Goal: Task Accomplishment & Management: Manage account settings

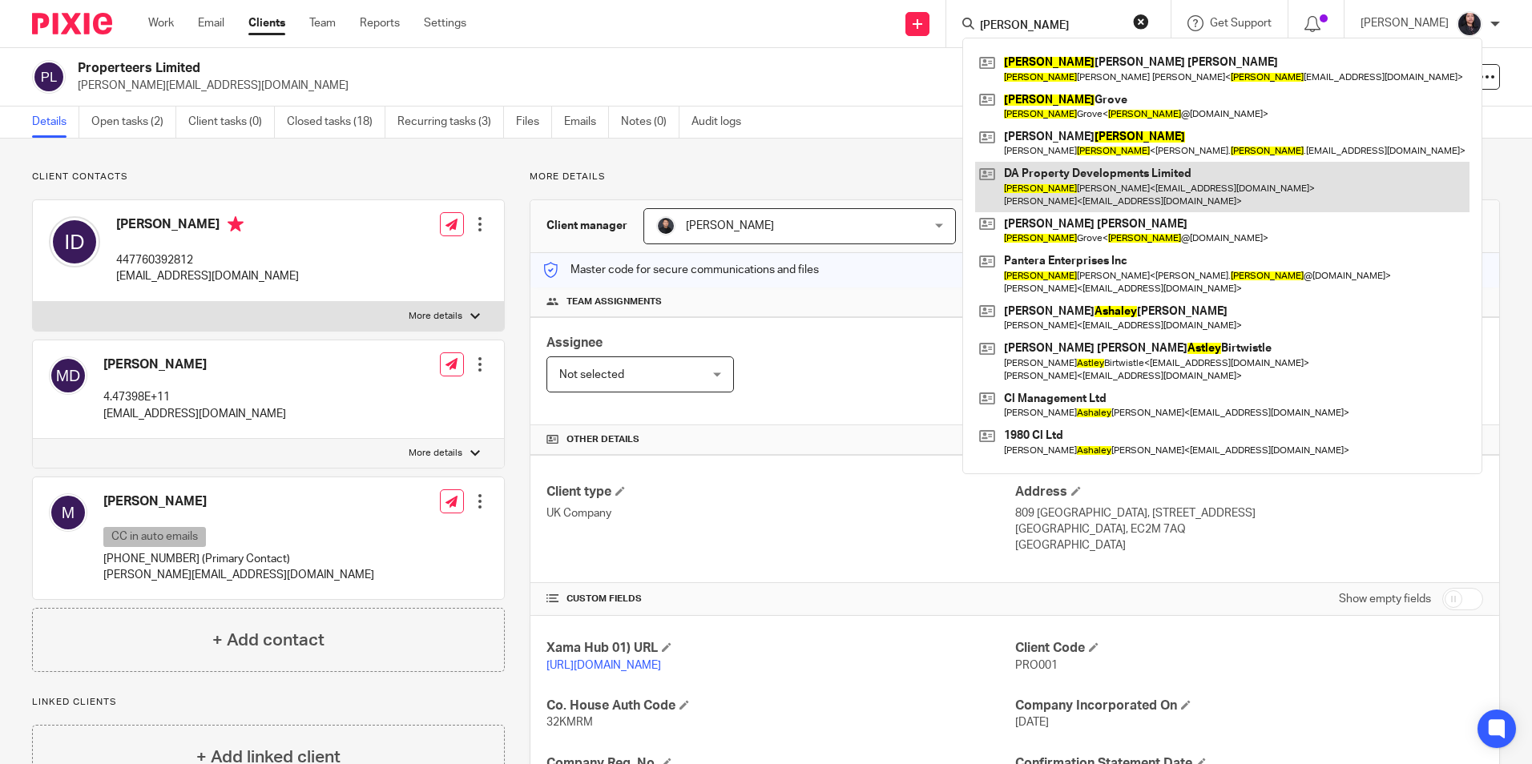
type input "ashley"
click at [1063, 197] on link at bounding box center [1222, 187] width 494 height 50
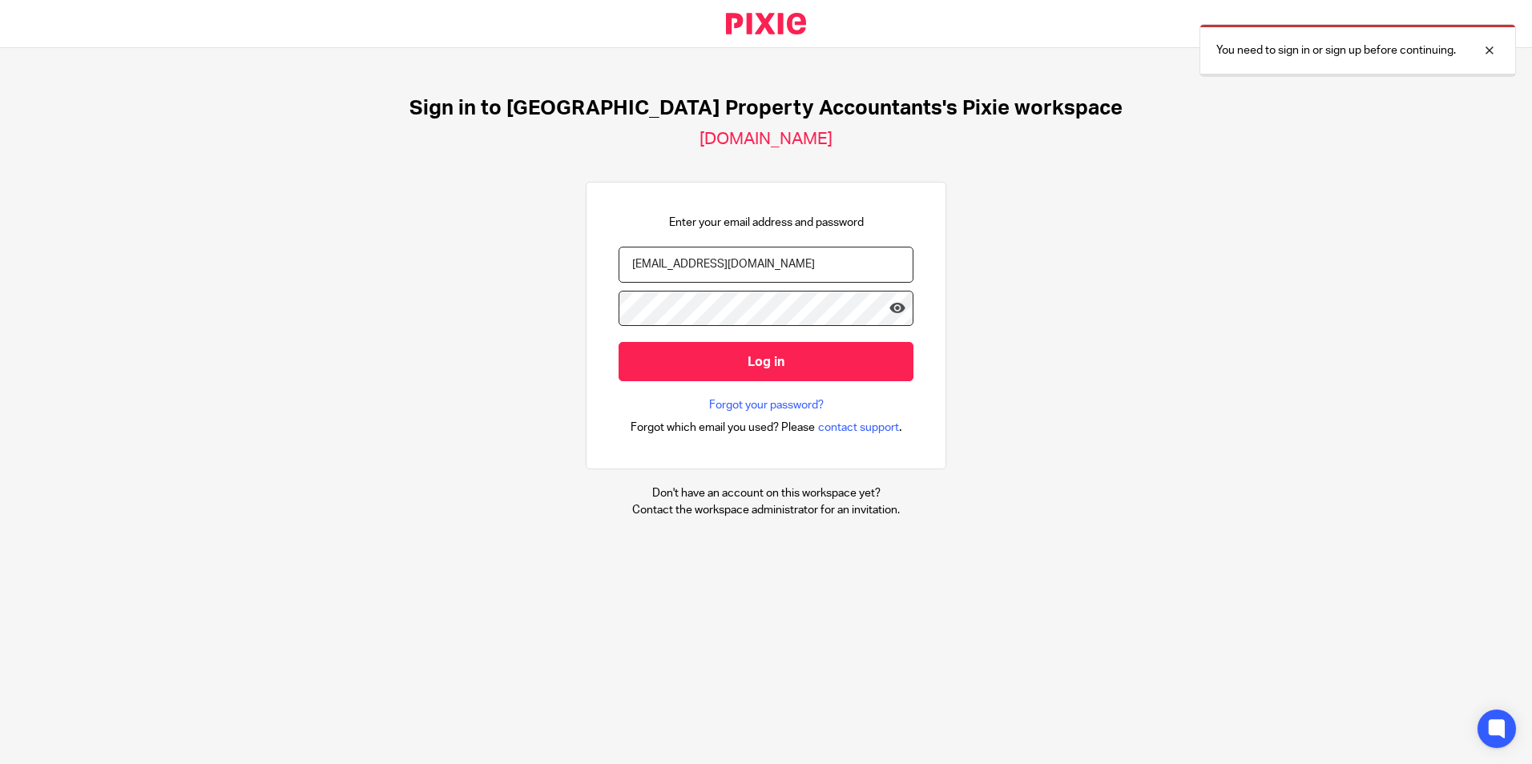
click at [792, 263] on input "accountsteam@ukpa.co.uk" at bounding box center [766, 265] width 295 height 36
type input "christina@ukpa.co.uk"
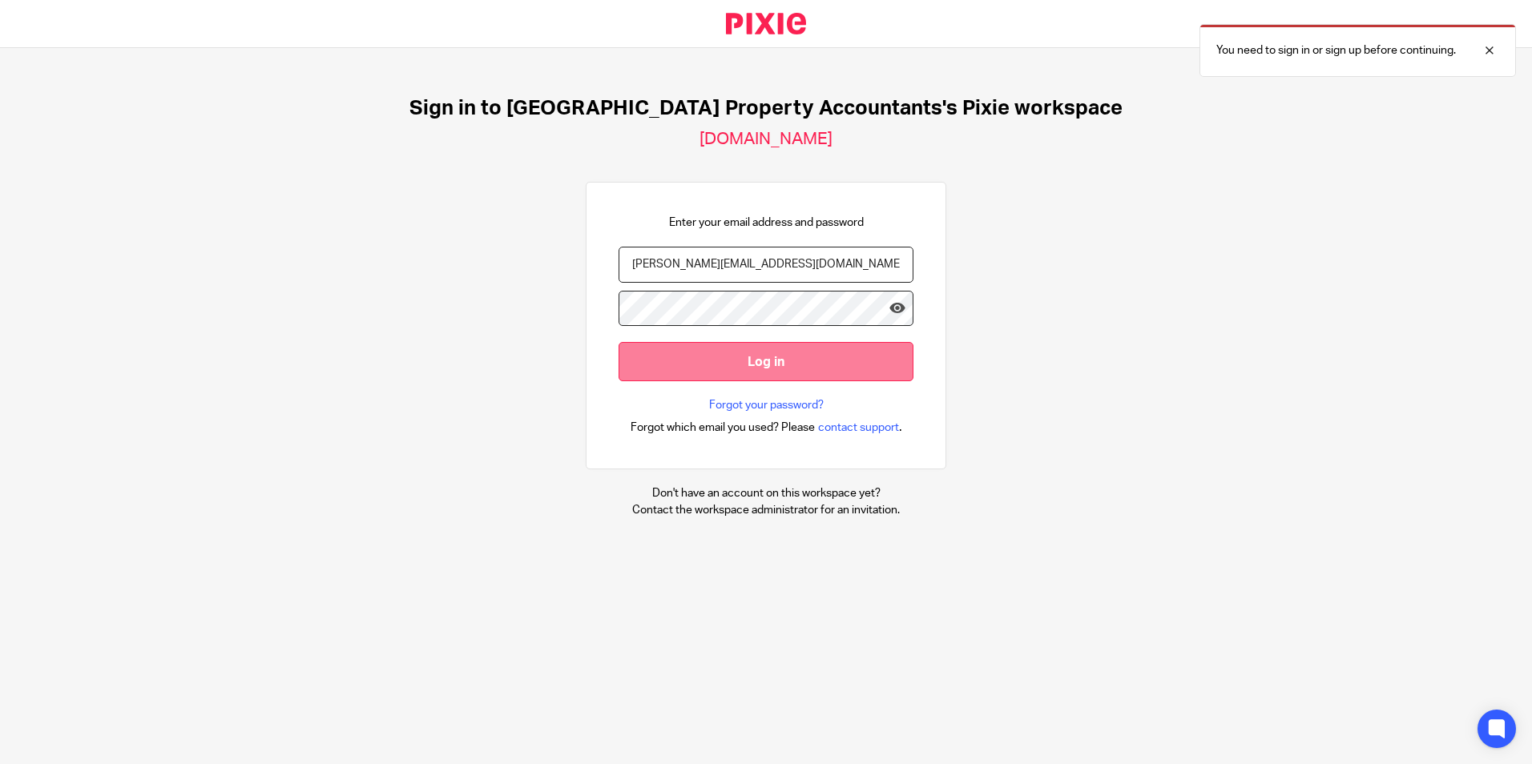
click at [725, 367] on input "Log in" at bounding box center [766, 361] width 295 height 39
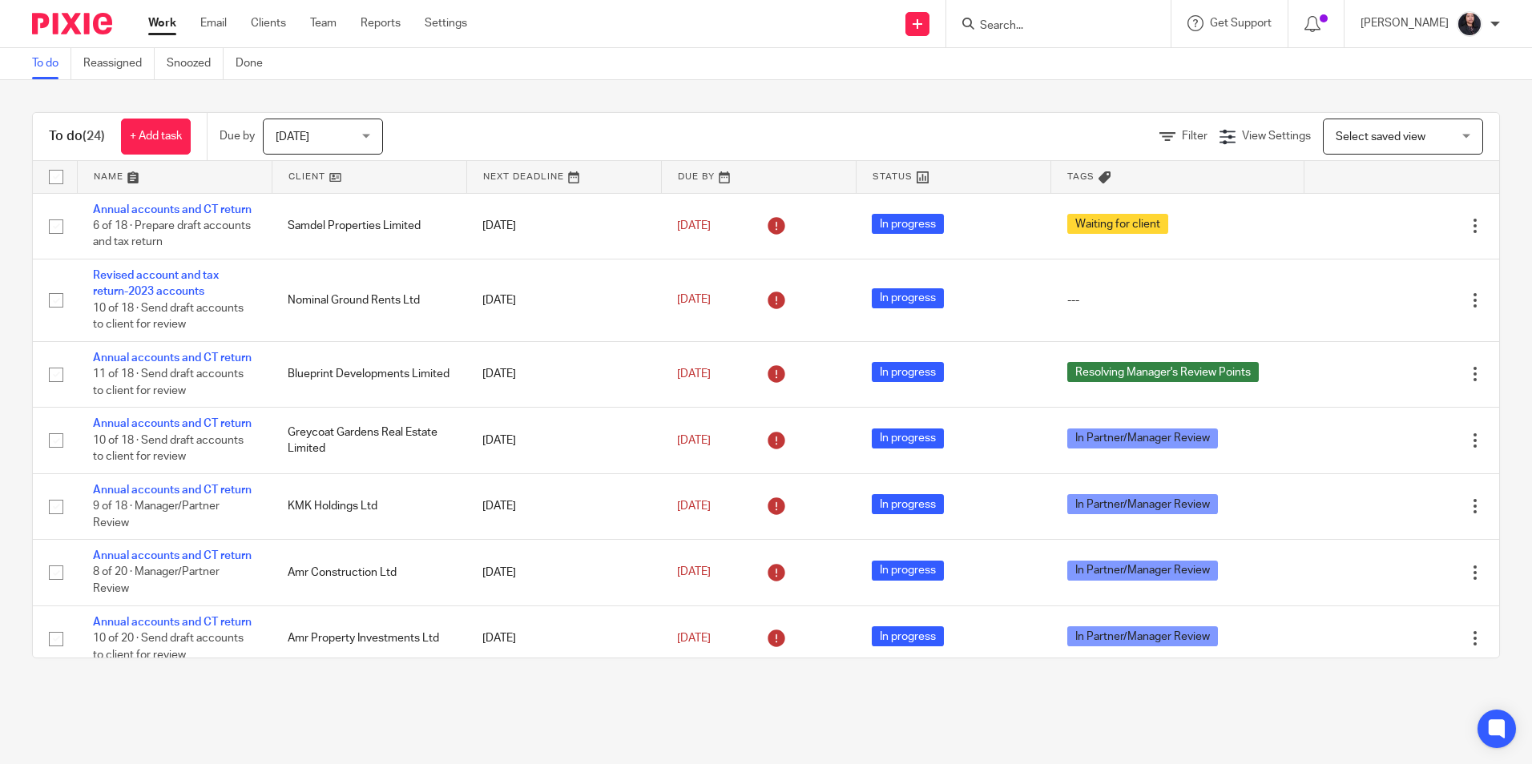
click at [978, 21] on input "Search" at bounding box center [1050, 26] width 144 height 14
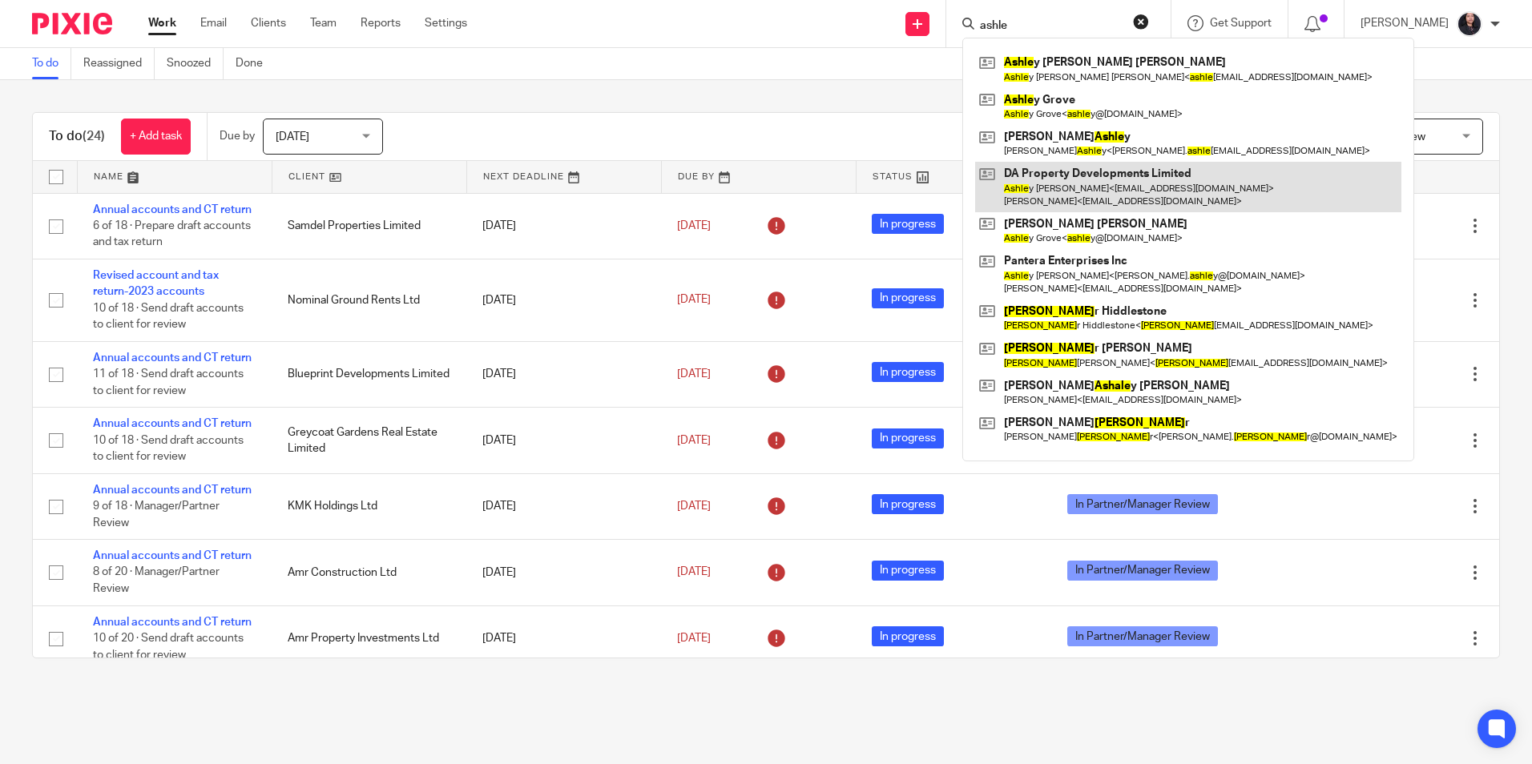
type input "ashle"
click at [1023, 171] on link at bounding box center [1188, 187] width 426 height 50
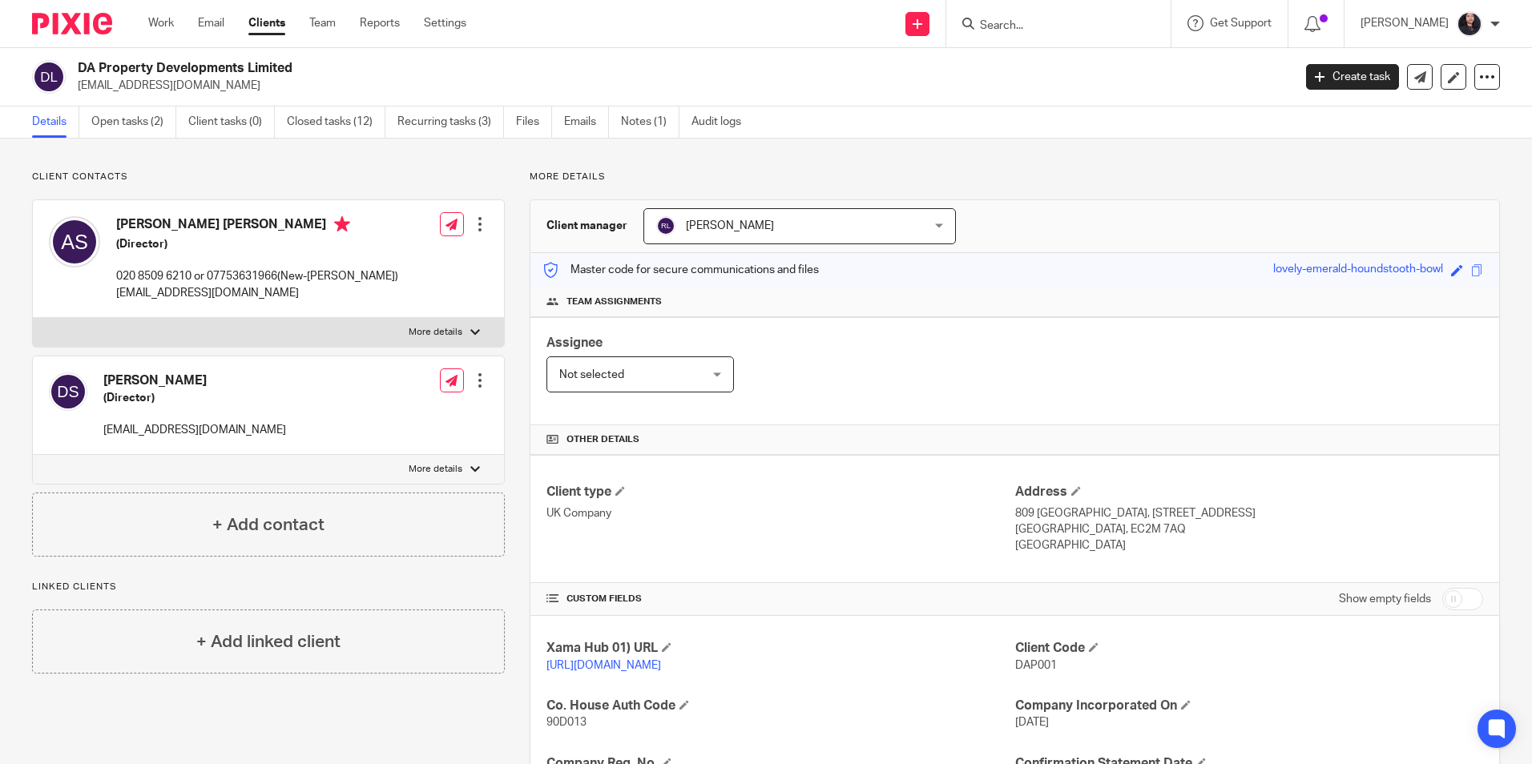
click at [1035, 19] on input "Search" at bounding box center [1050, 26] width 144 height 14
paste input "+44 7753 631966"
type input "+44 7753 631966"
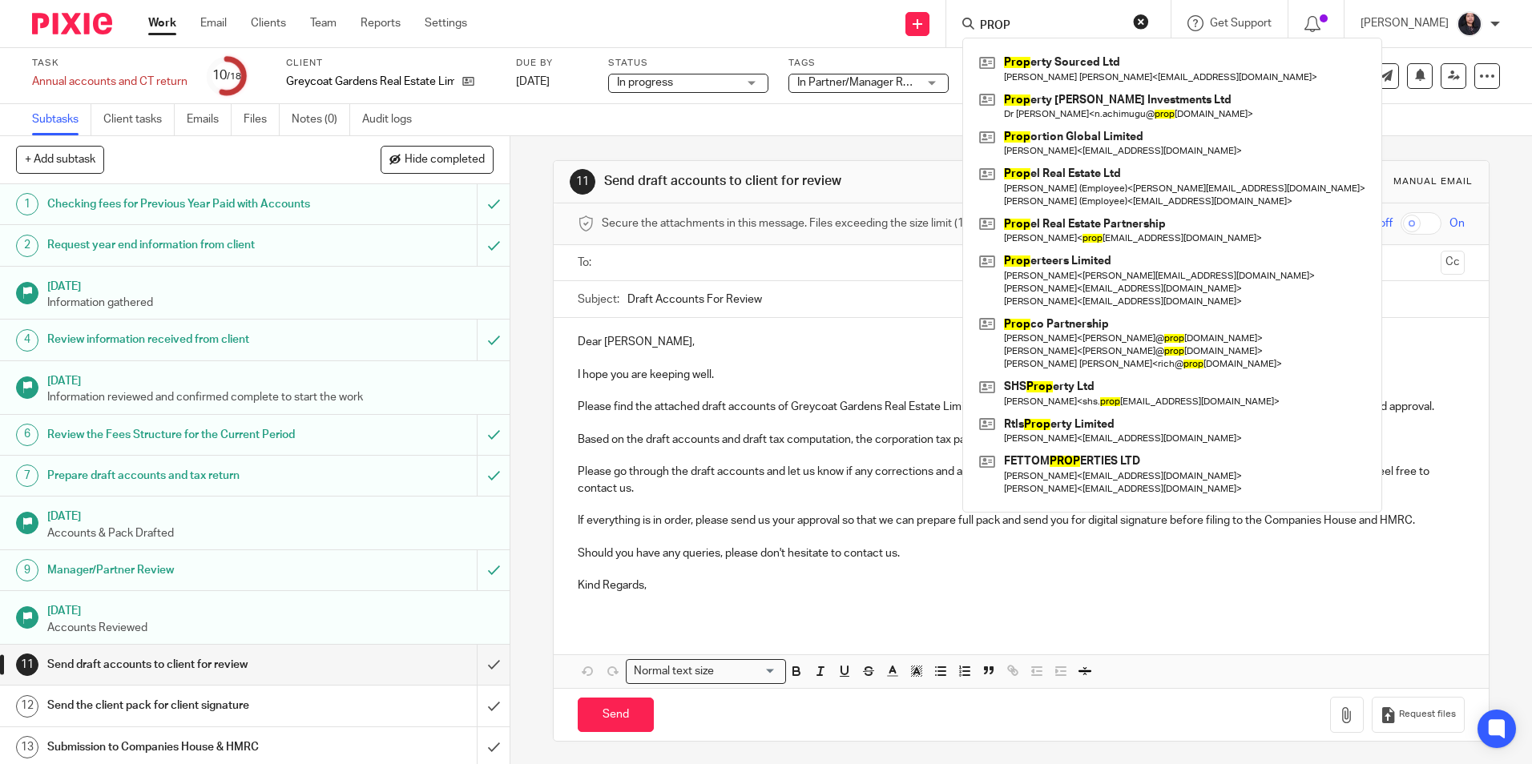
click at [962, 30] on div "PROP" at bounding box center [1055, 24] width 187 height 20
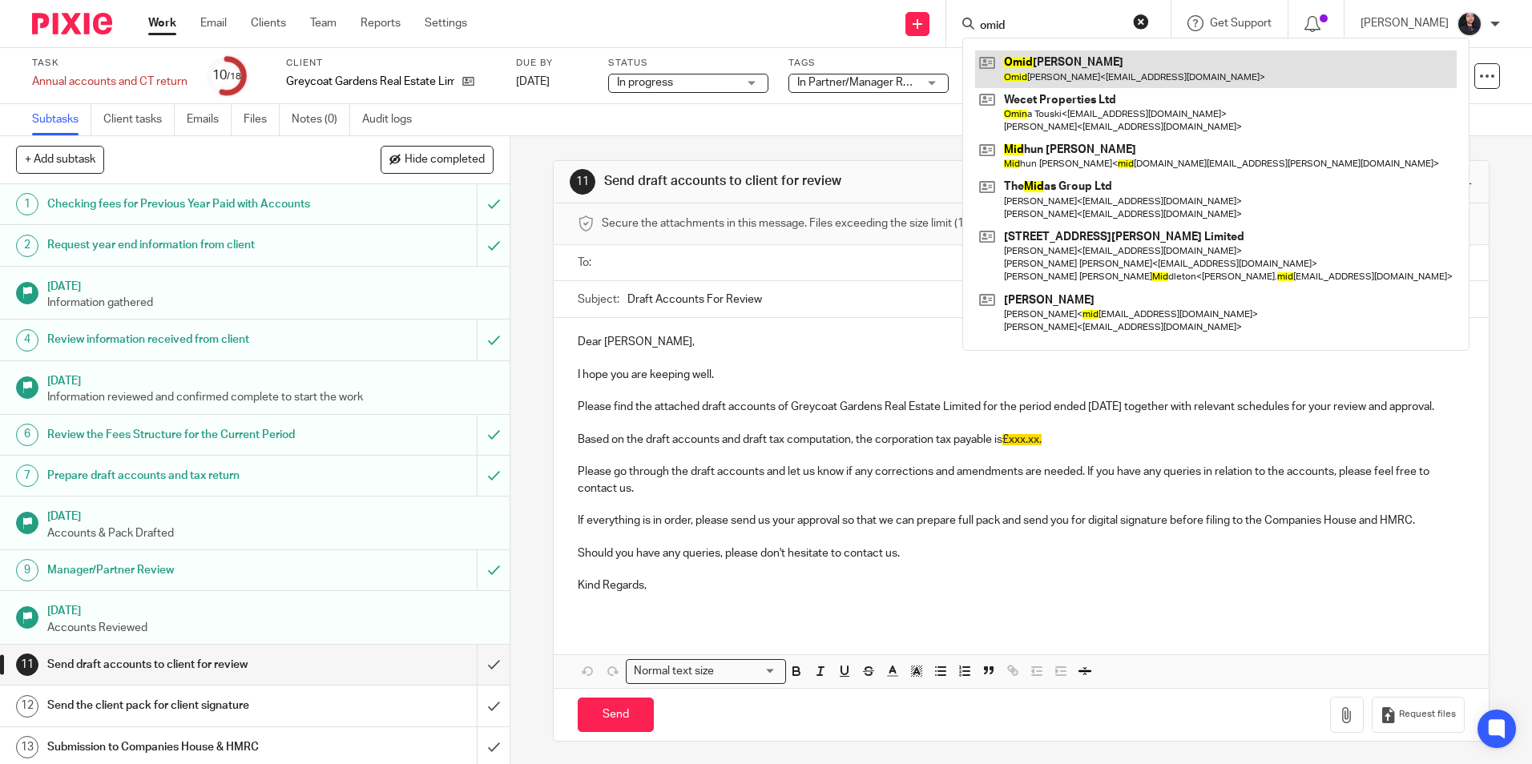
type input "omid"
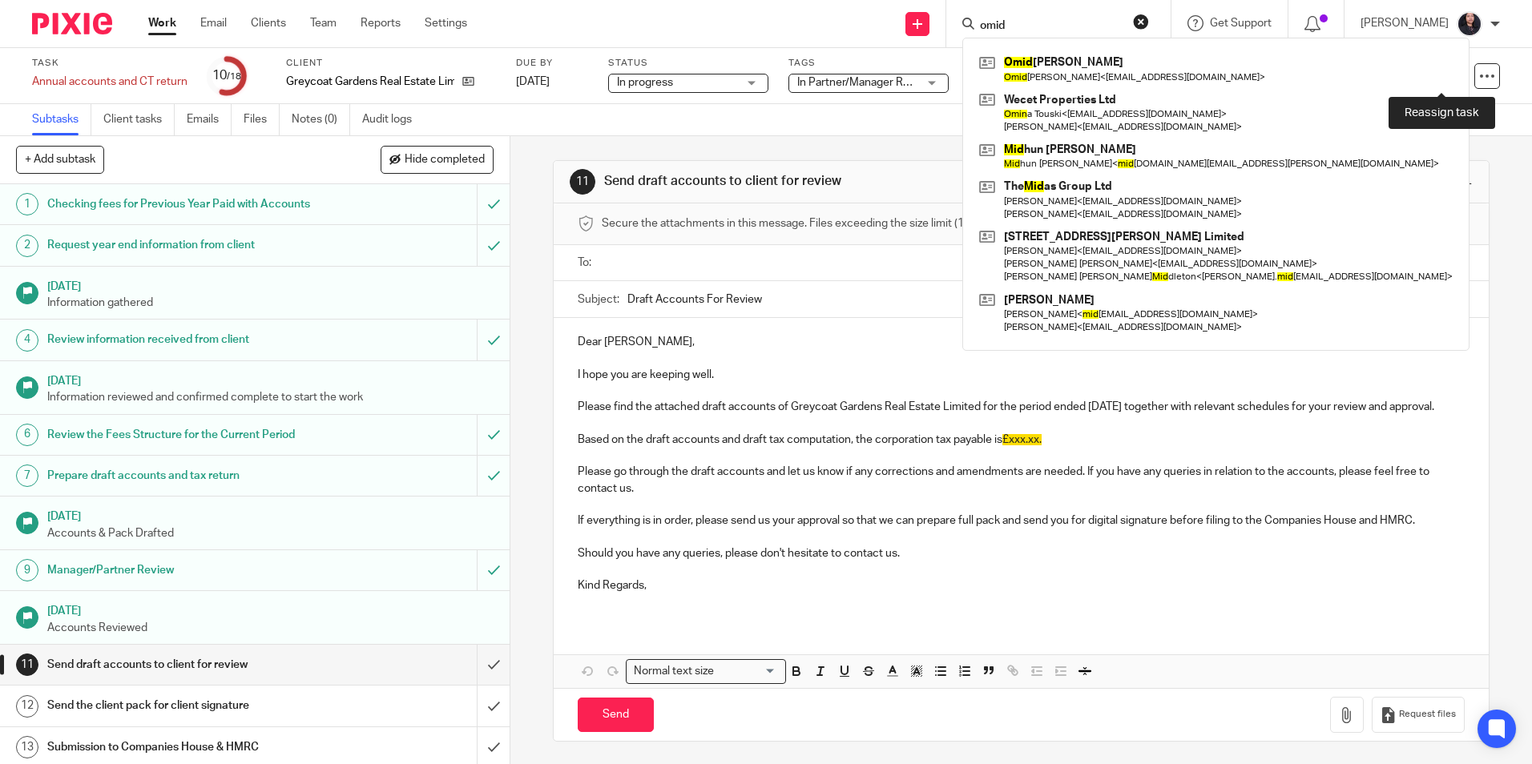
click at [1442, 82] on link at bounding box center [1454, 76] width 26 height 26
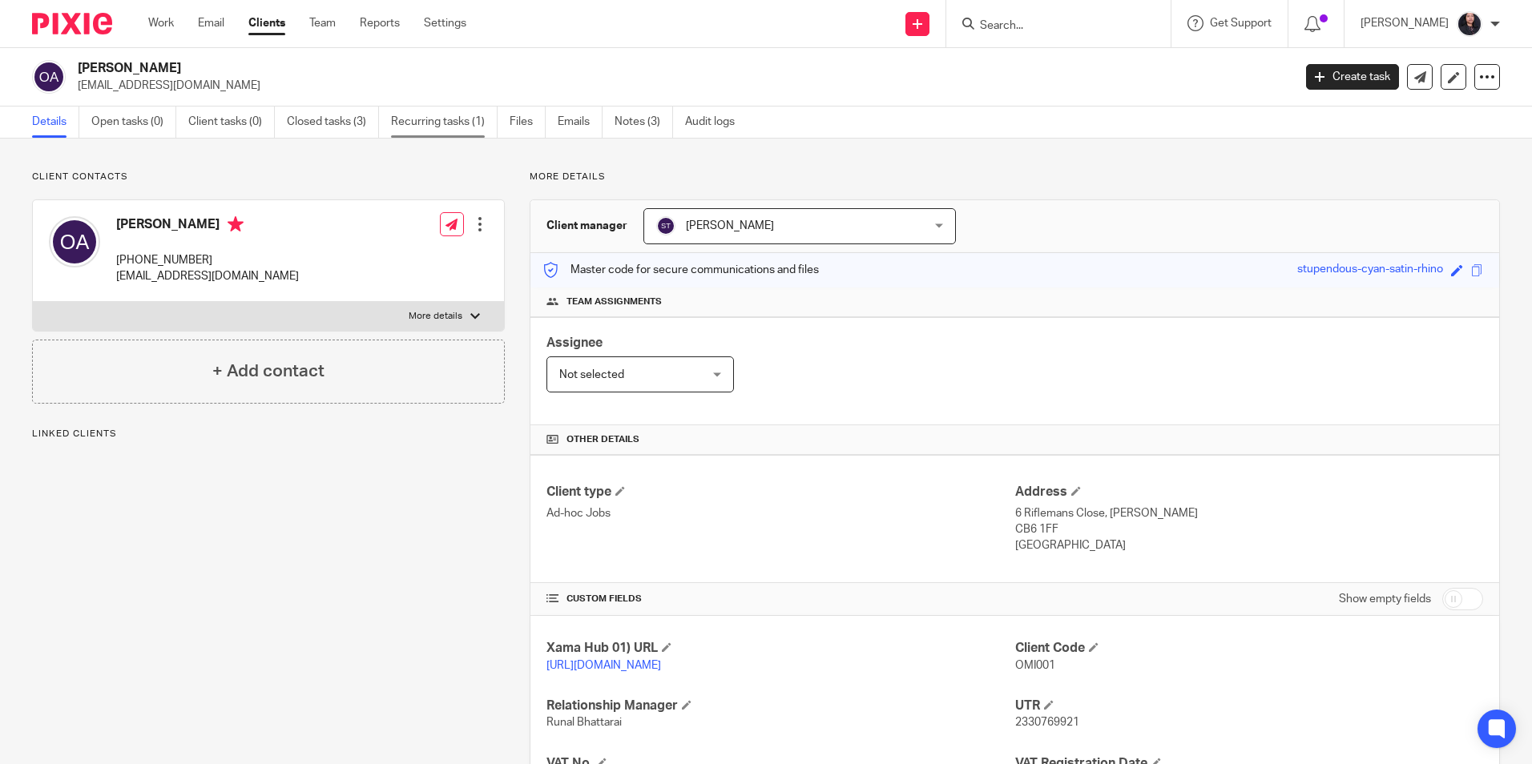
click at [428, 118] on link "Recurring tasks (1)" at bounding box center [444, 122] width 107 height 31
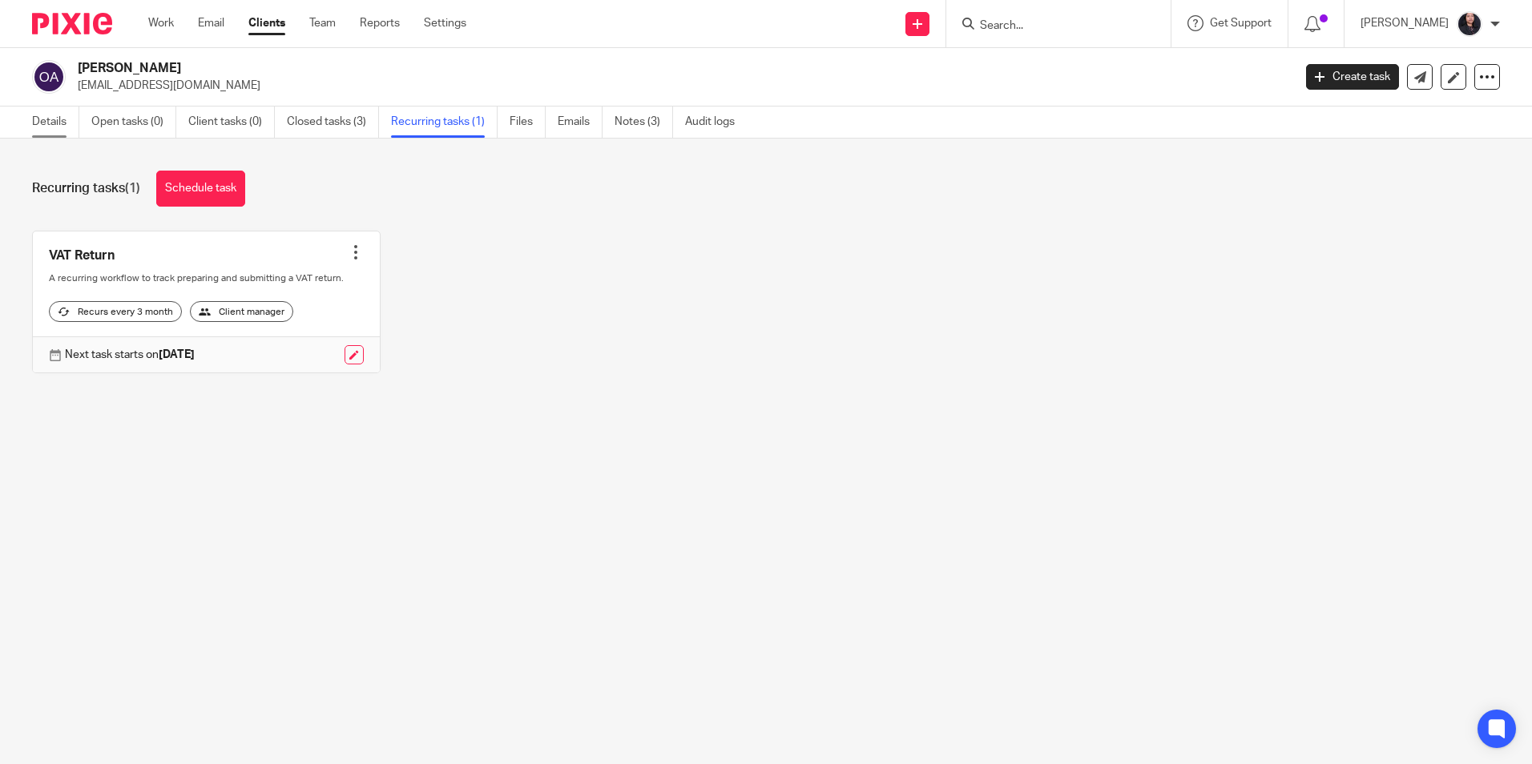
click at [41, 133] on link "Details" at bounding box center [55, 122] width 47 height 31
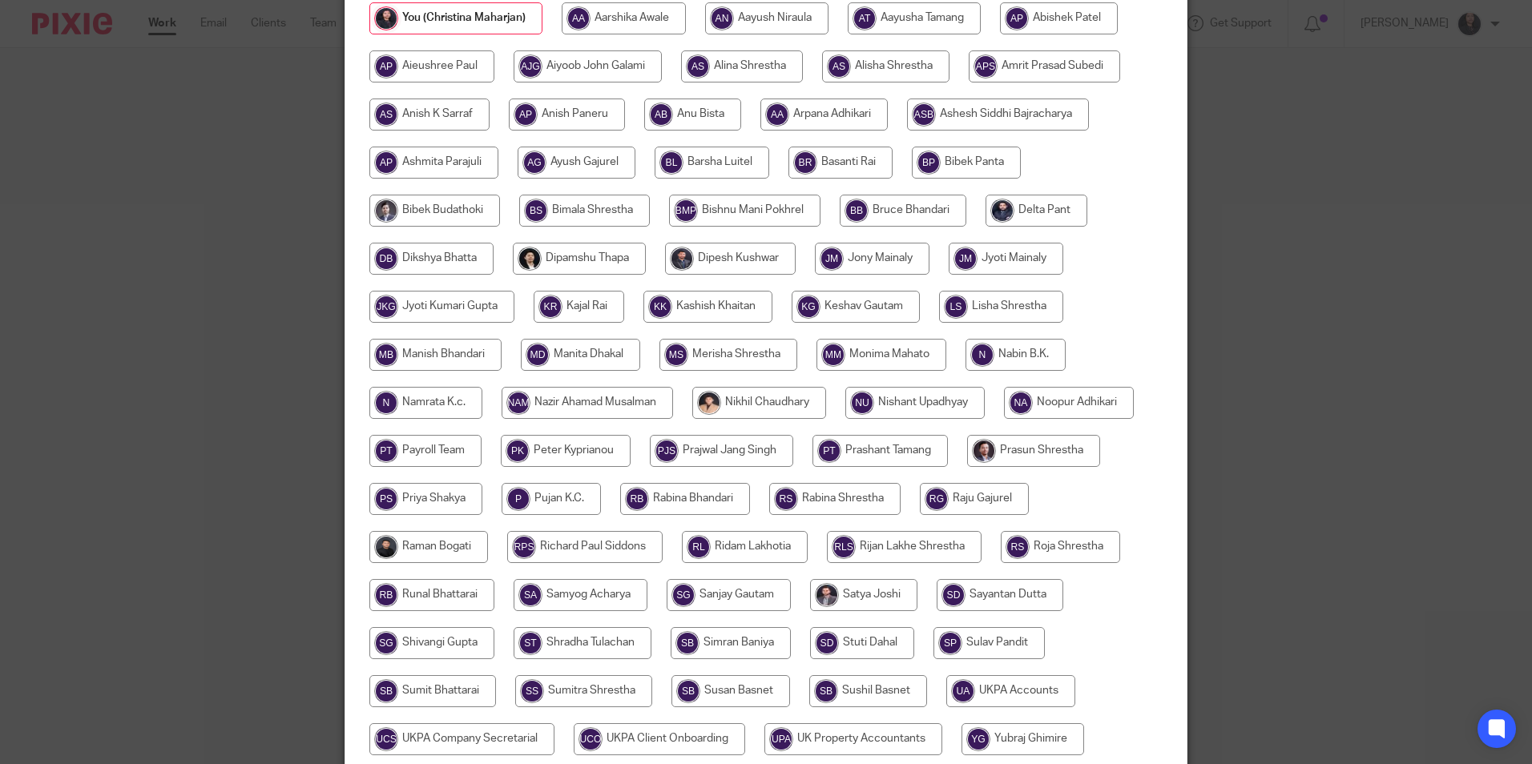
scroll to position [321, 0]
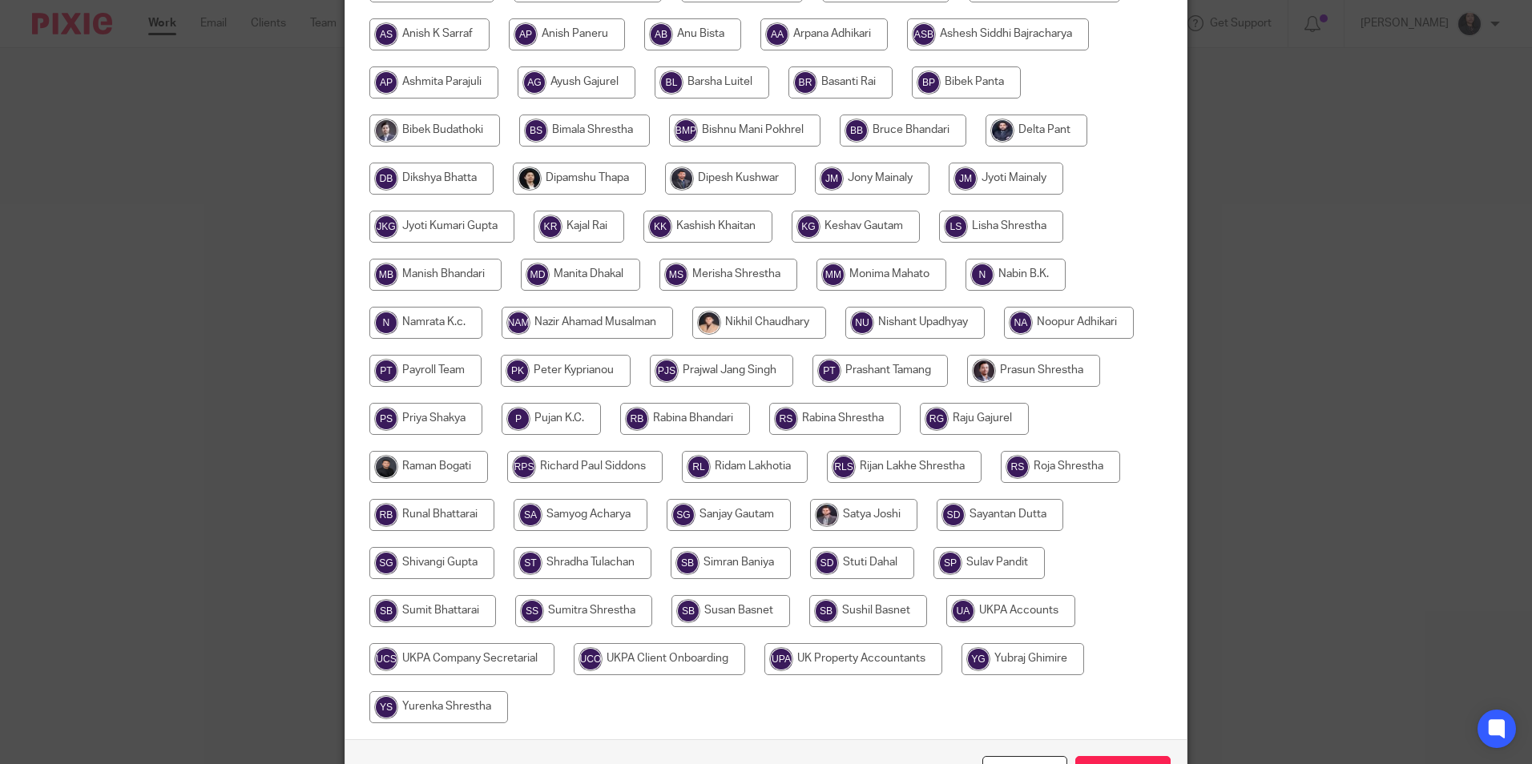
click at [735, 316] on input "radio" at bounding box center [759, 323] width 134 height 32
radio input "true"
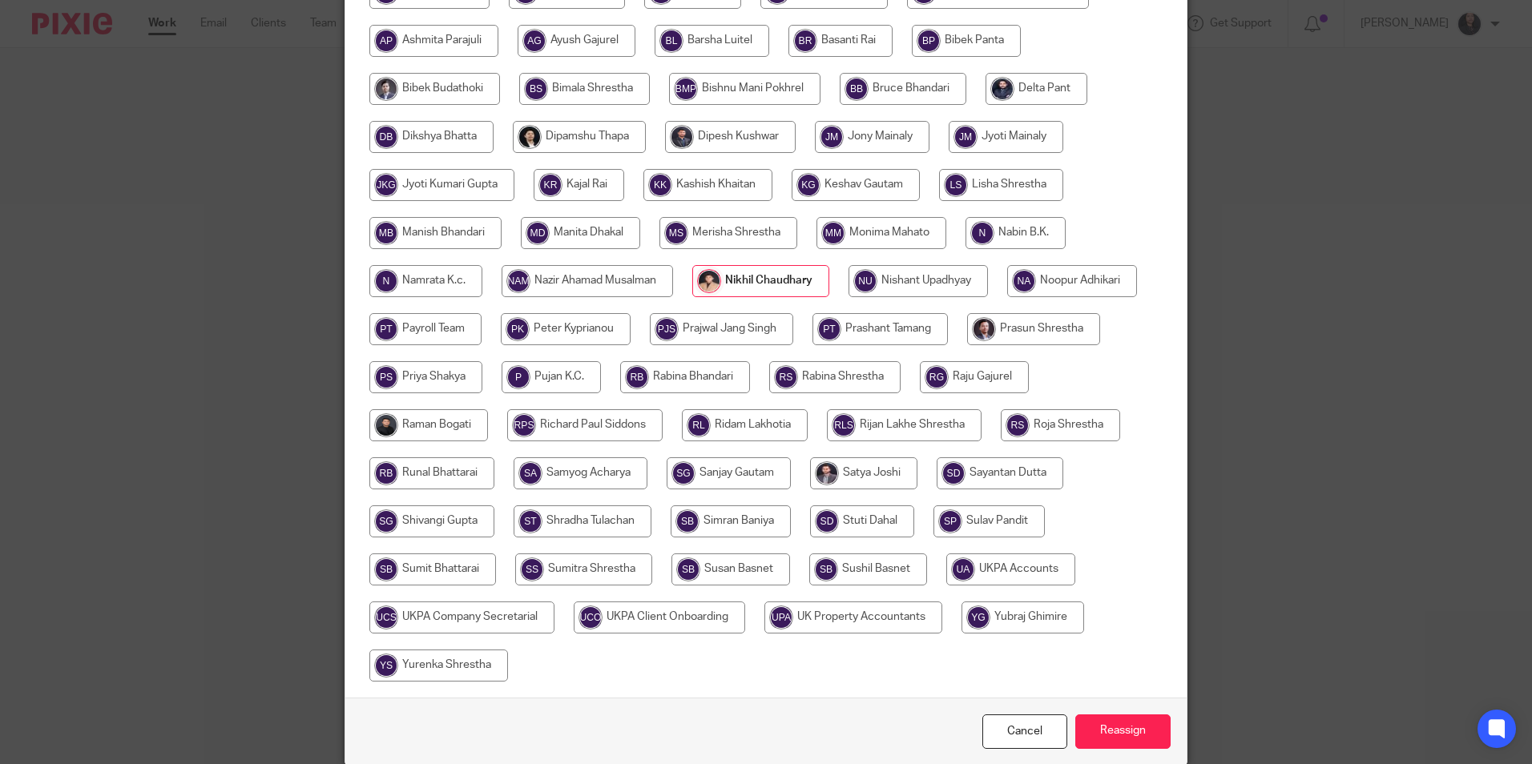
scroll to position [428, 0]
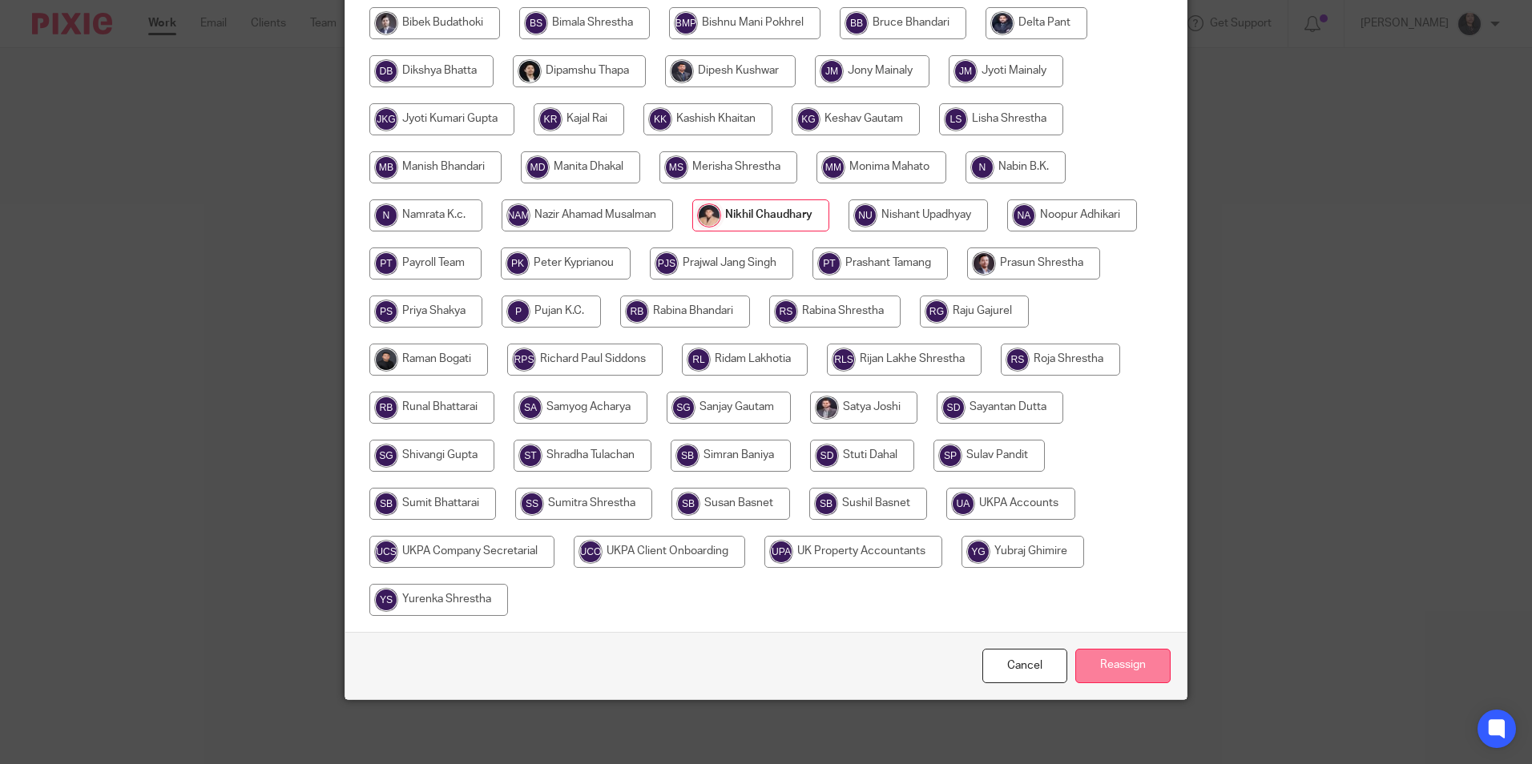
click at [1099, 660] on input "Reassign" at bounding box center [1122, 666] width 95 height 34
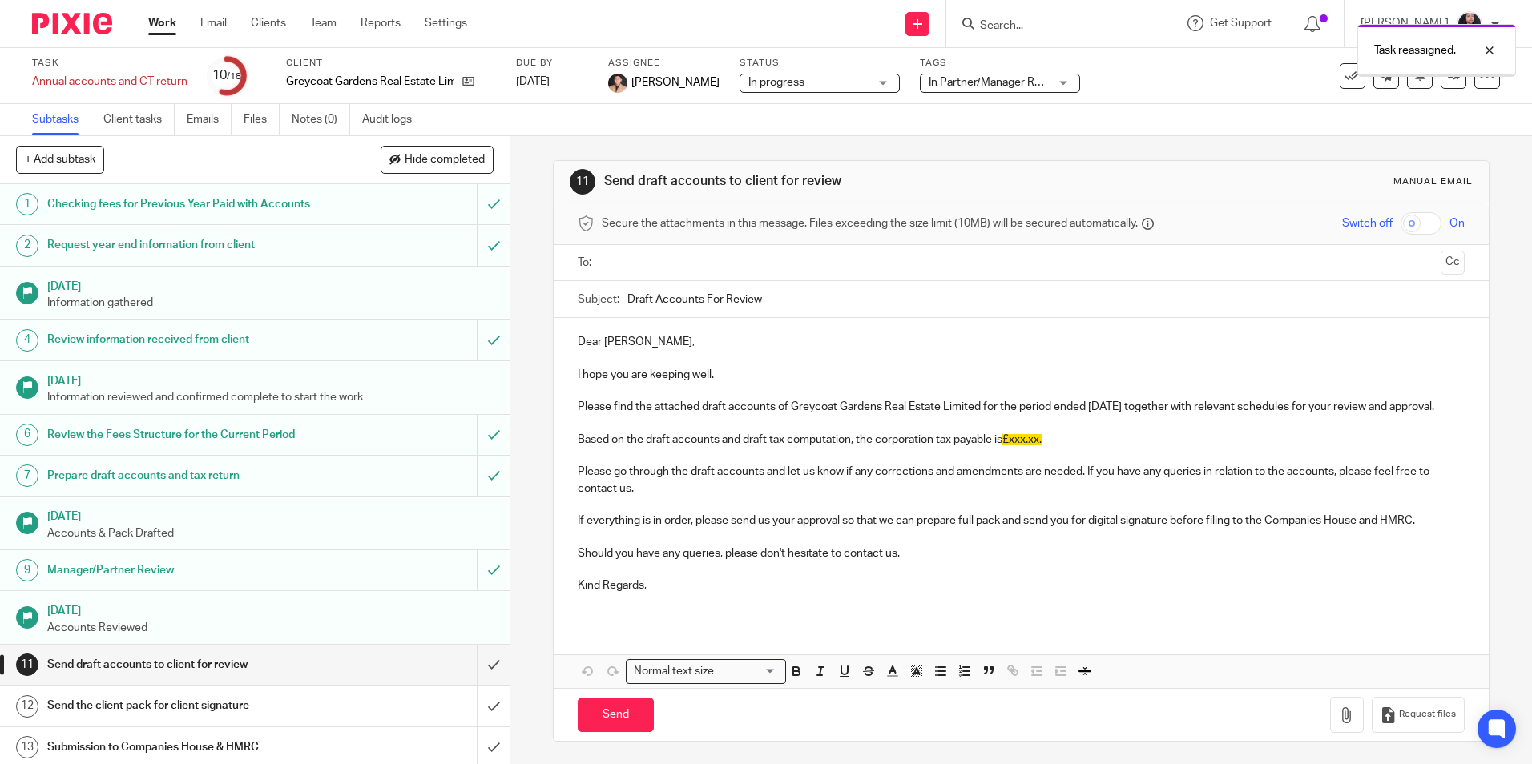
click at [71, 28] on img at bounding box center [72, 24] width 80 height 22
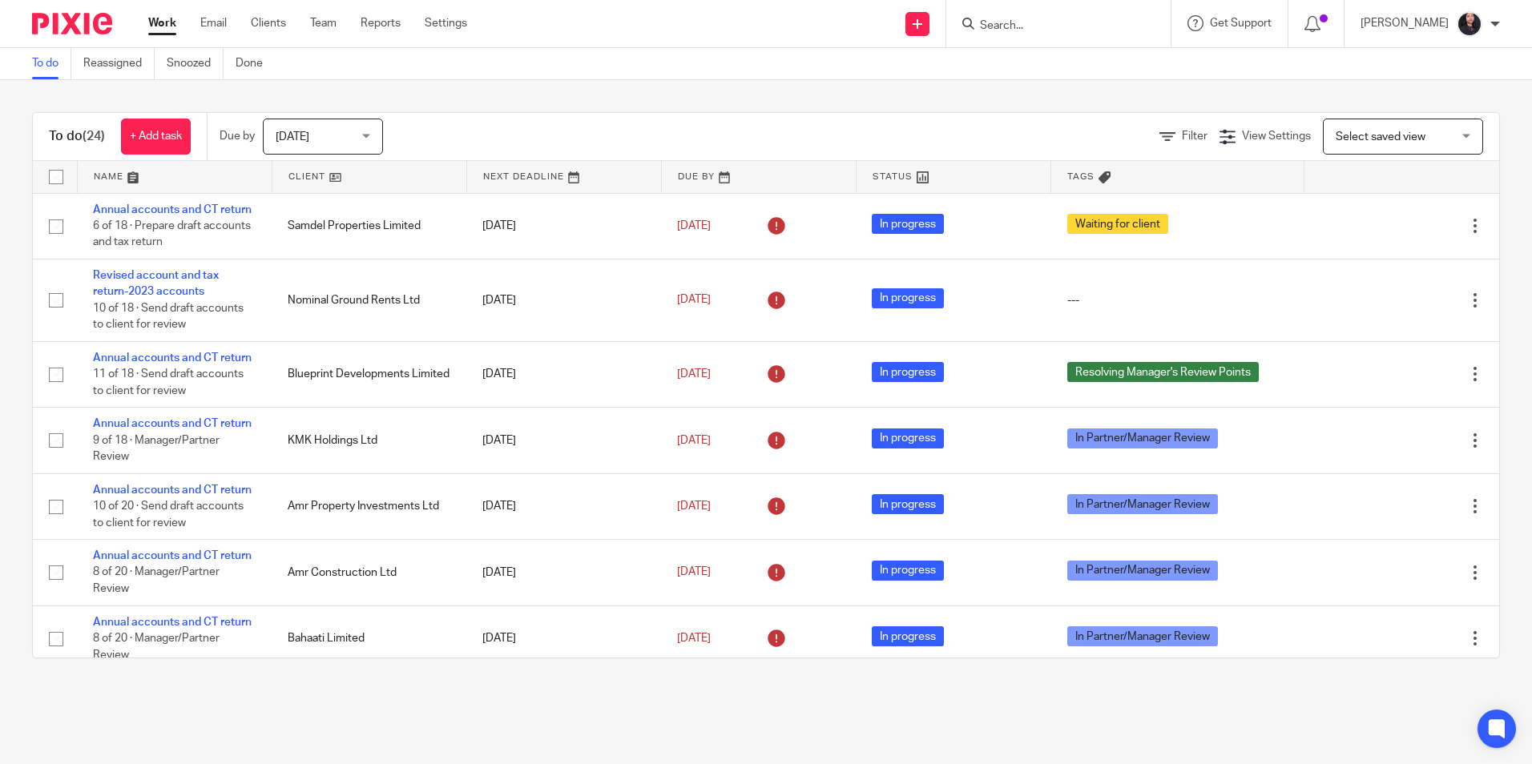
click at [70, 29] on img at bounding box center [72, 24] width 80 height 22
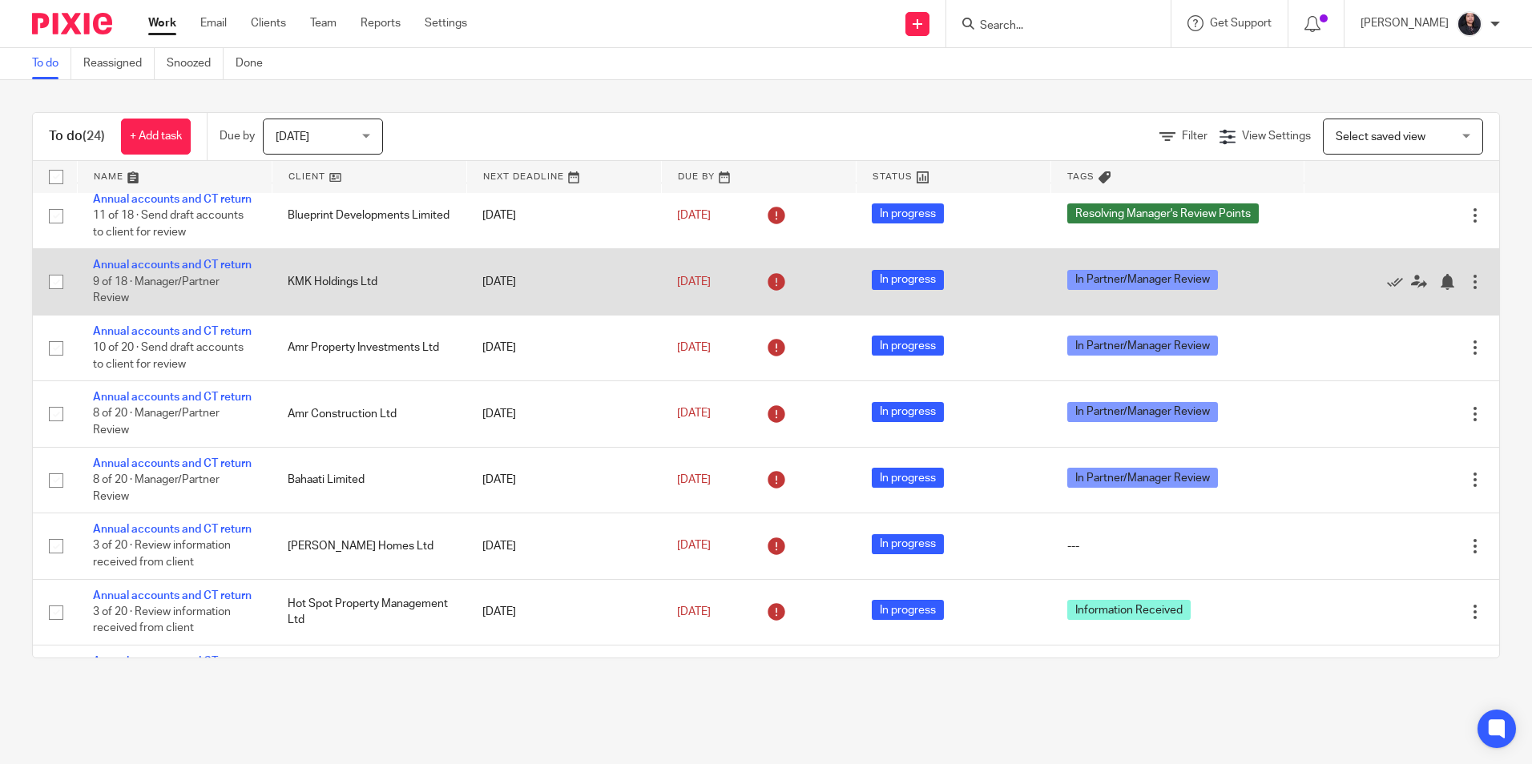
scroll to position [160, 0]
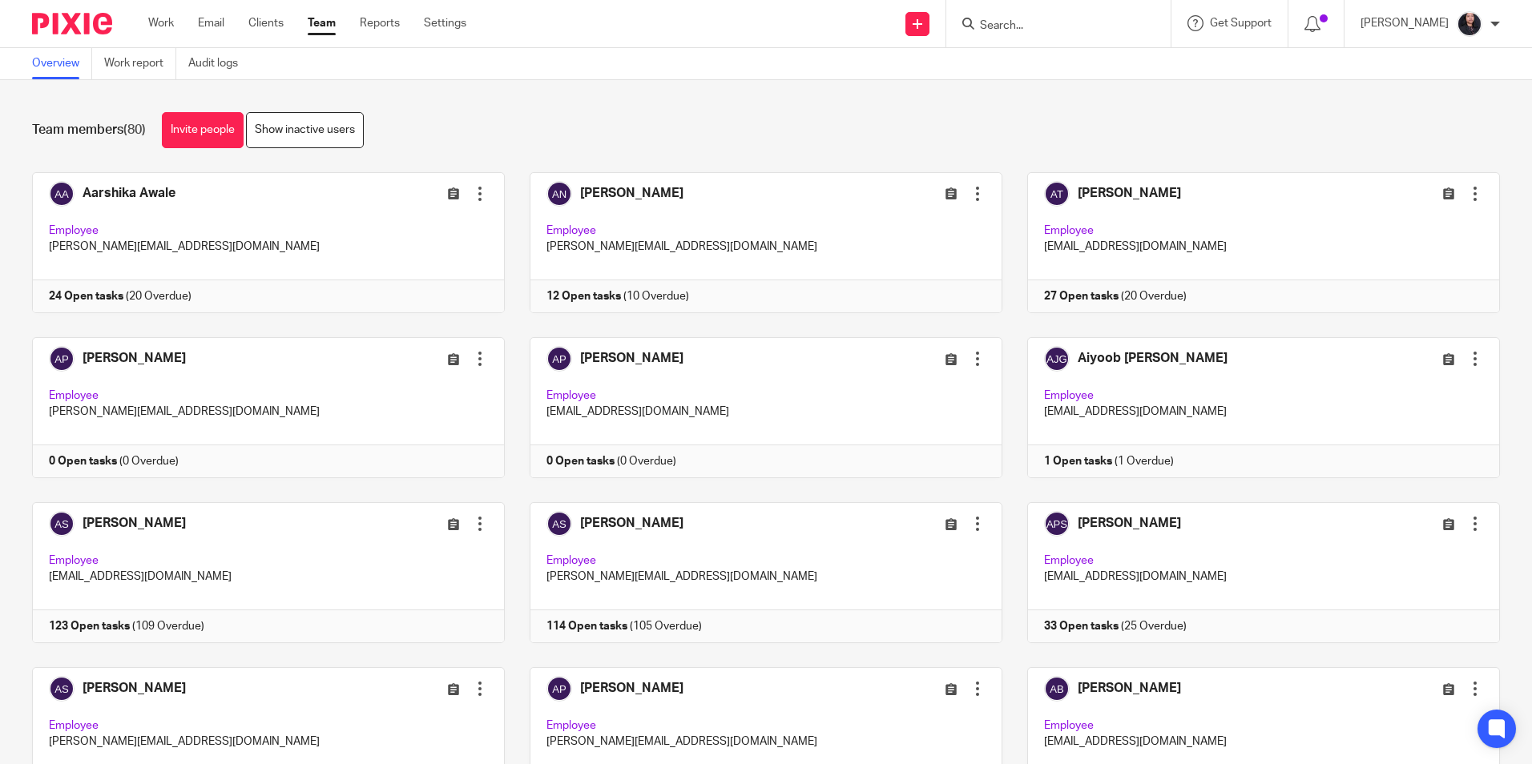
scroll to position [2909, 0]
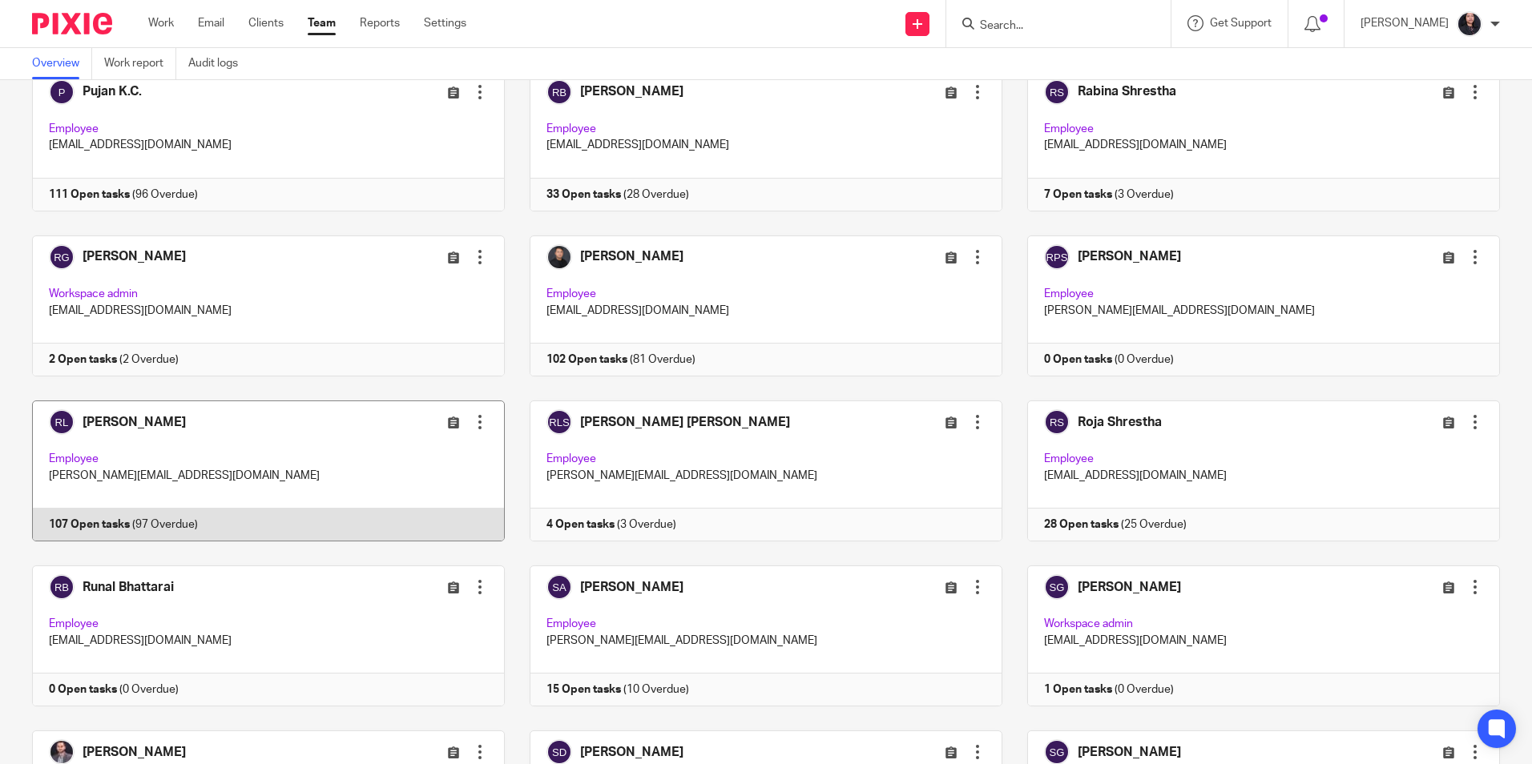
click at [146, 470] on link at bounding box center [256, 471] width 498 height 141
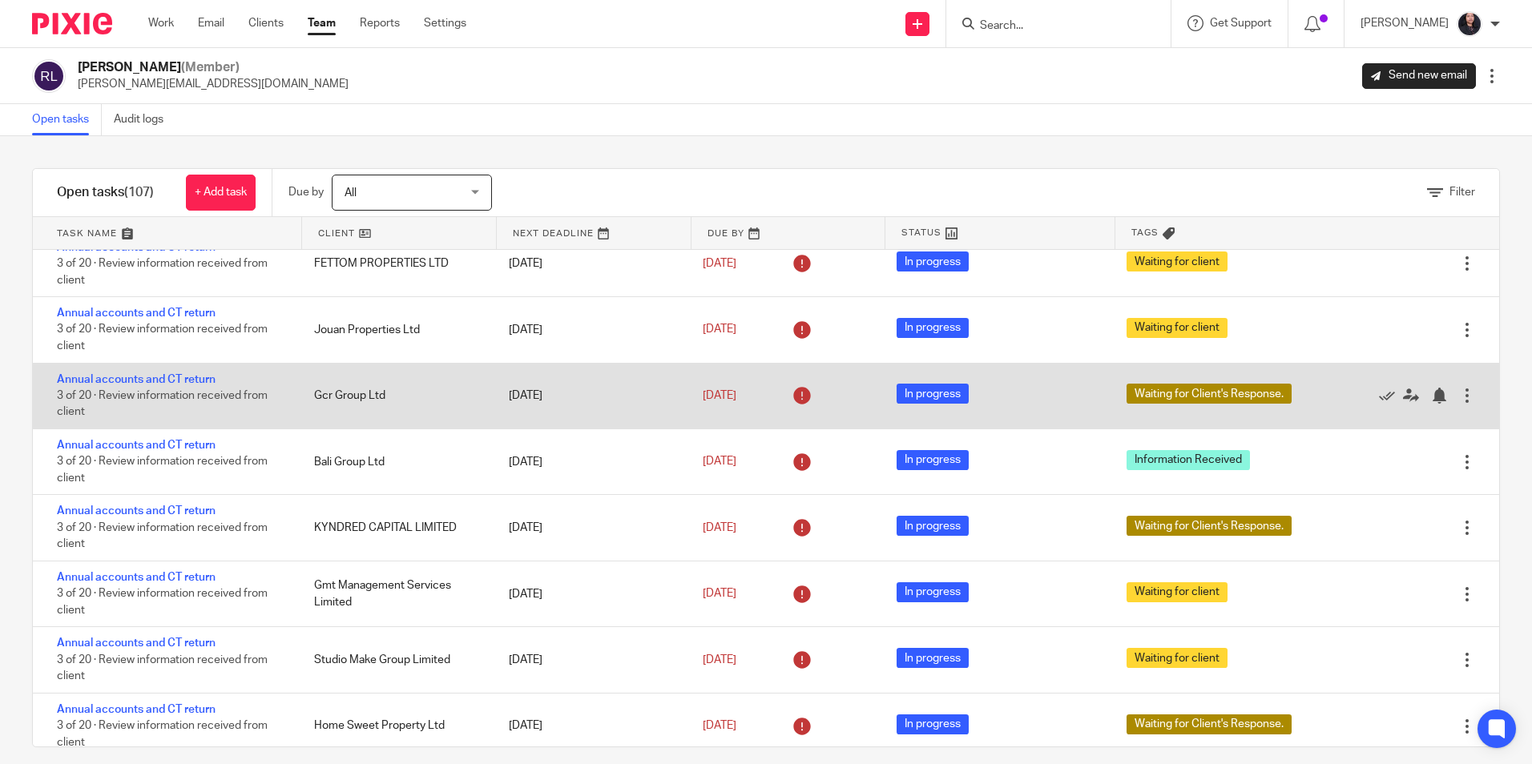
scroll to position [962, 0]
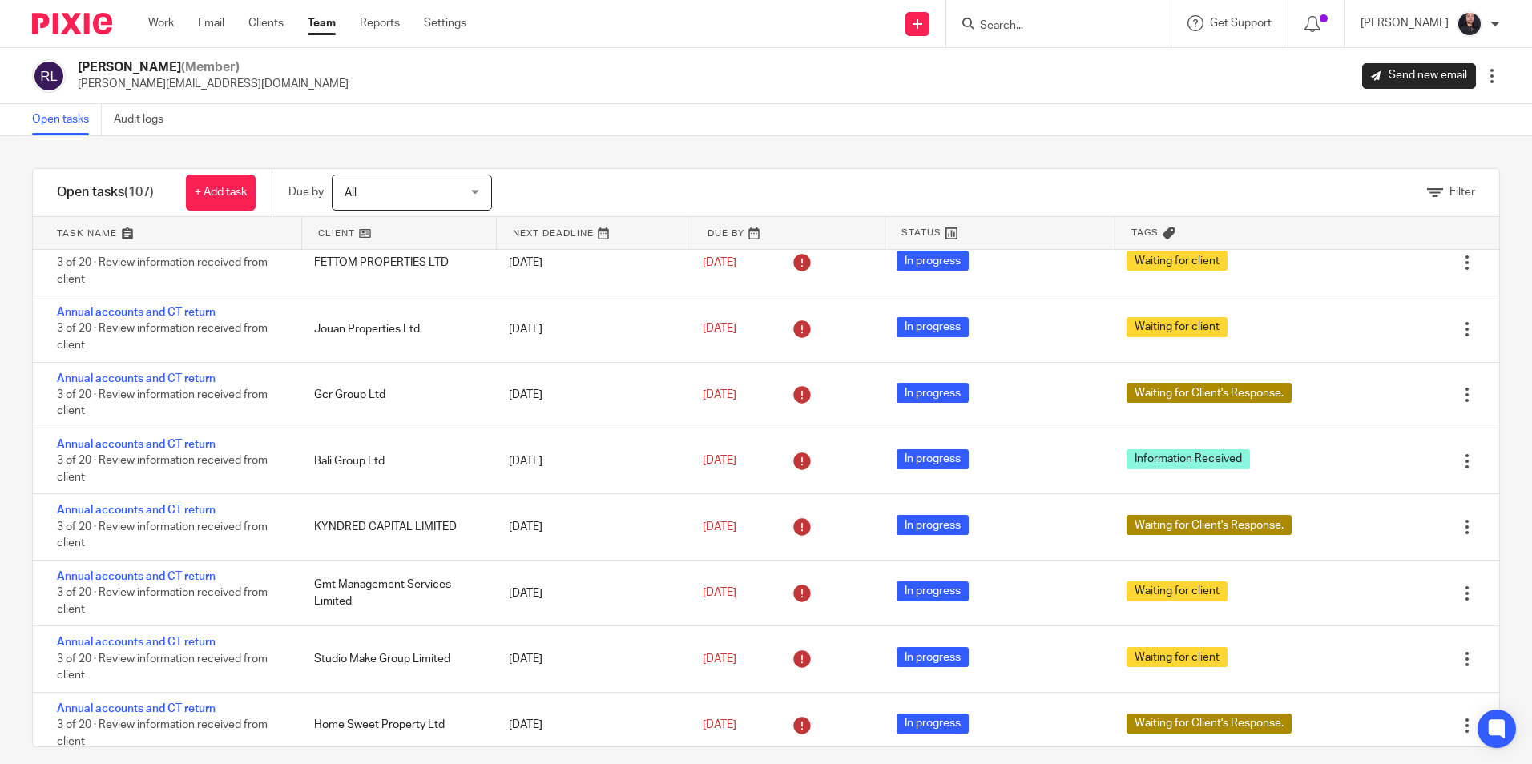
click at [1031, 33] on input "Search" at bounding box center [1050, 26] width 144 height 14
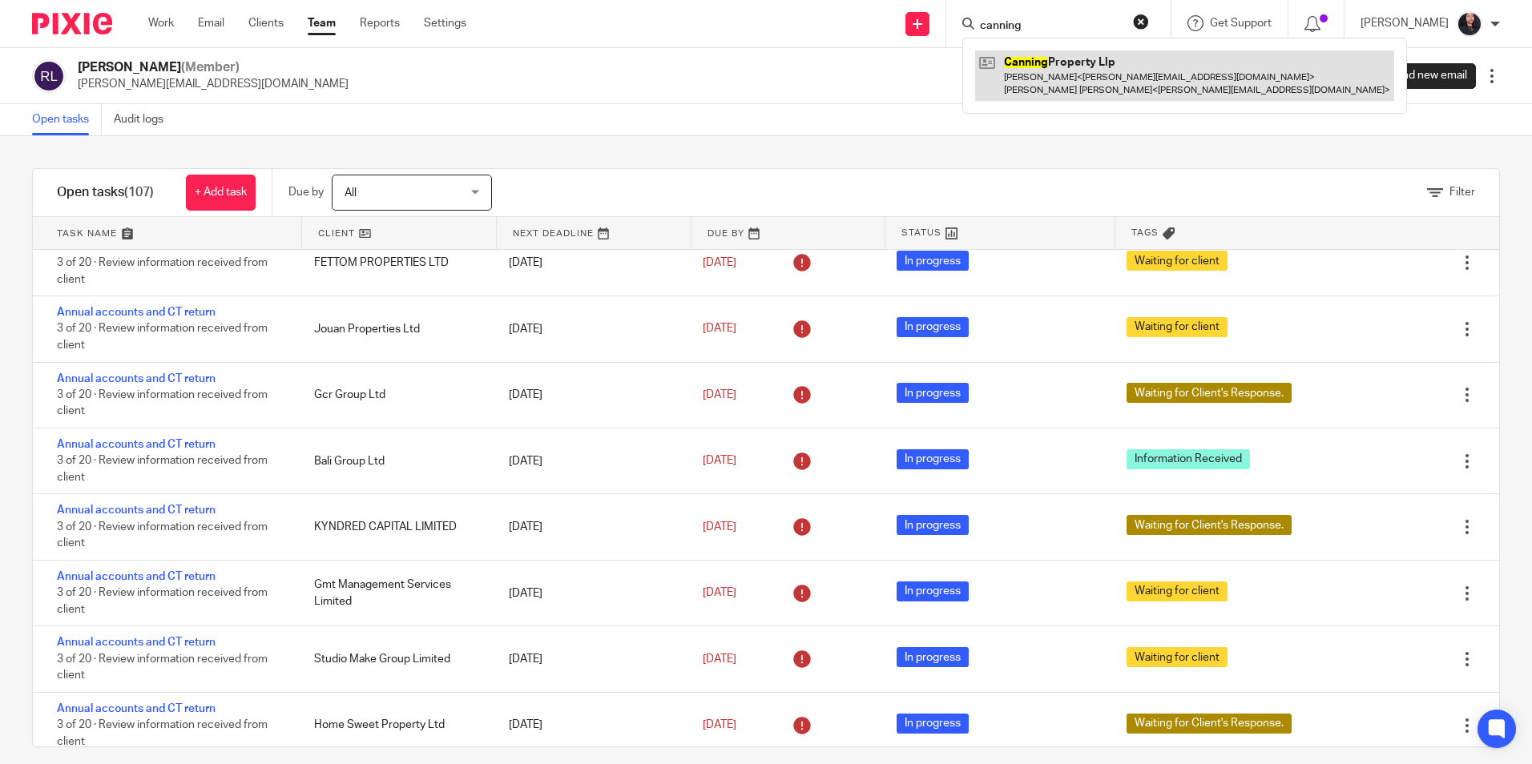
type input "canning"
click at [1054, 85] on link at bounding box center [1184, 75] width 419 height 50
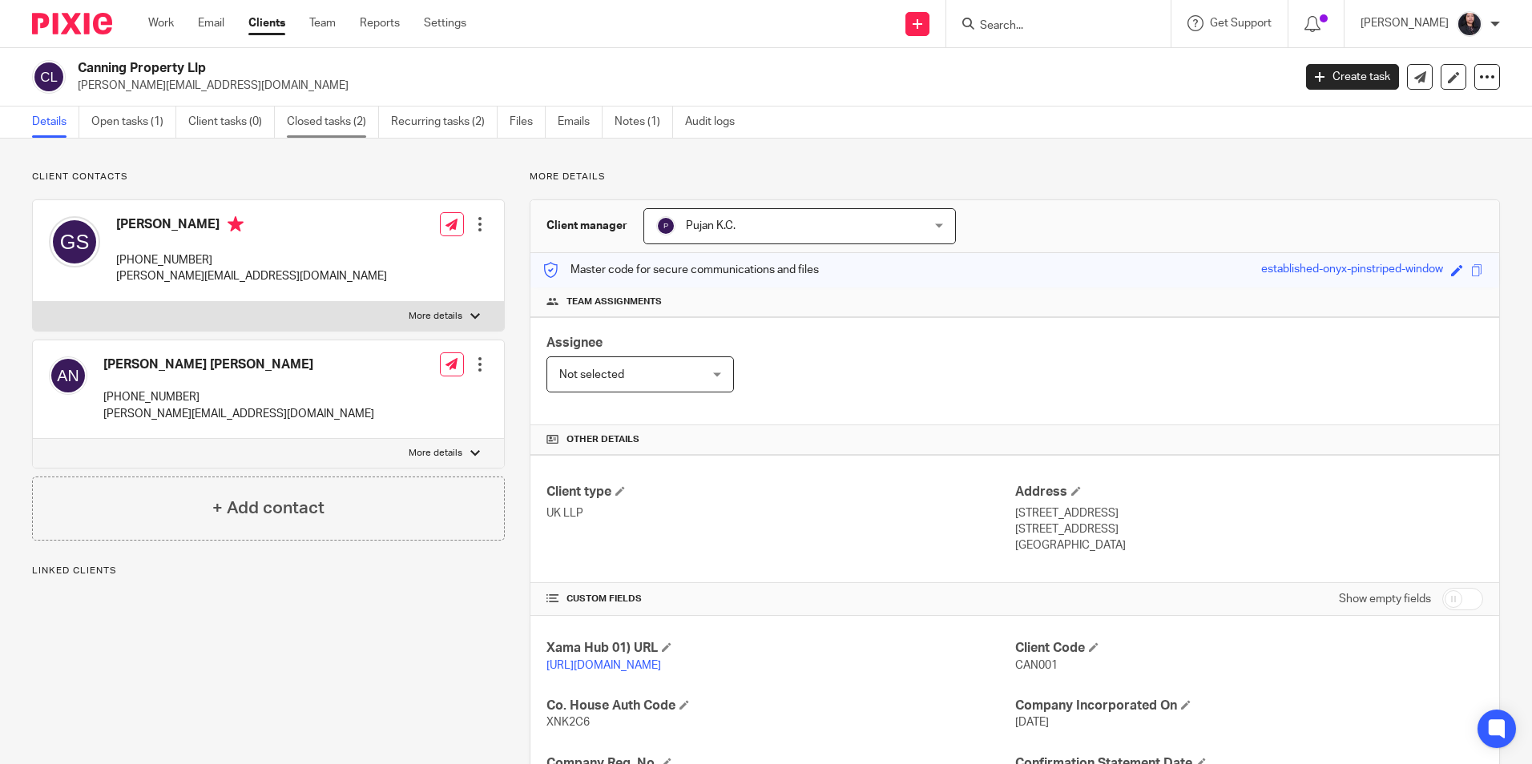
click at [294, 130] on link "Closed tasks (2)" at bounding box center [333, 122] width 92 height 31
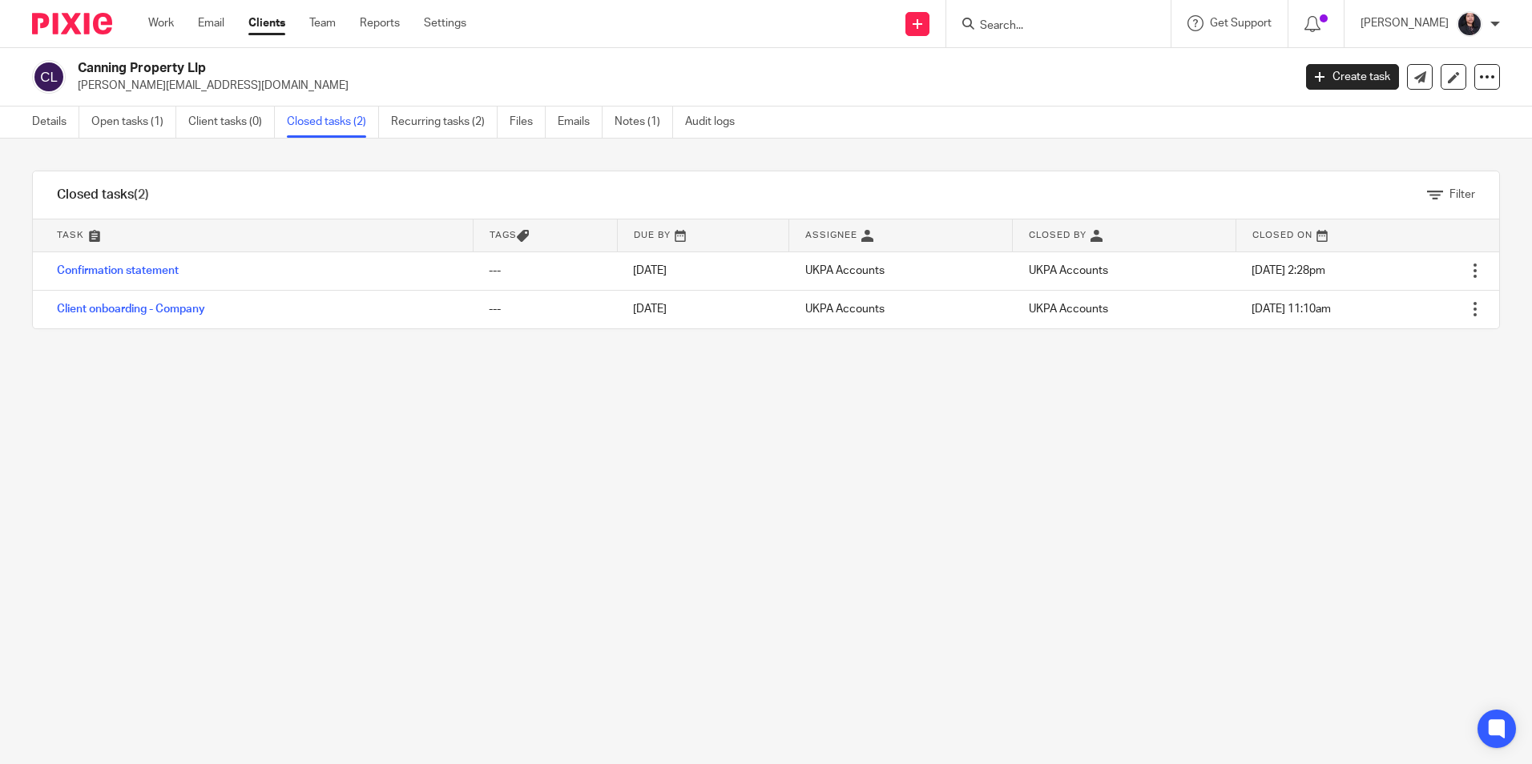
click at [991, 19] on input "Search" at bounding box center [1050, 26] width 144 height 14
type input "naik con"
click at [1022, 82] on link at bounding box center [1088, 68] width 226 height 37
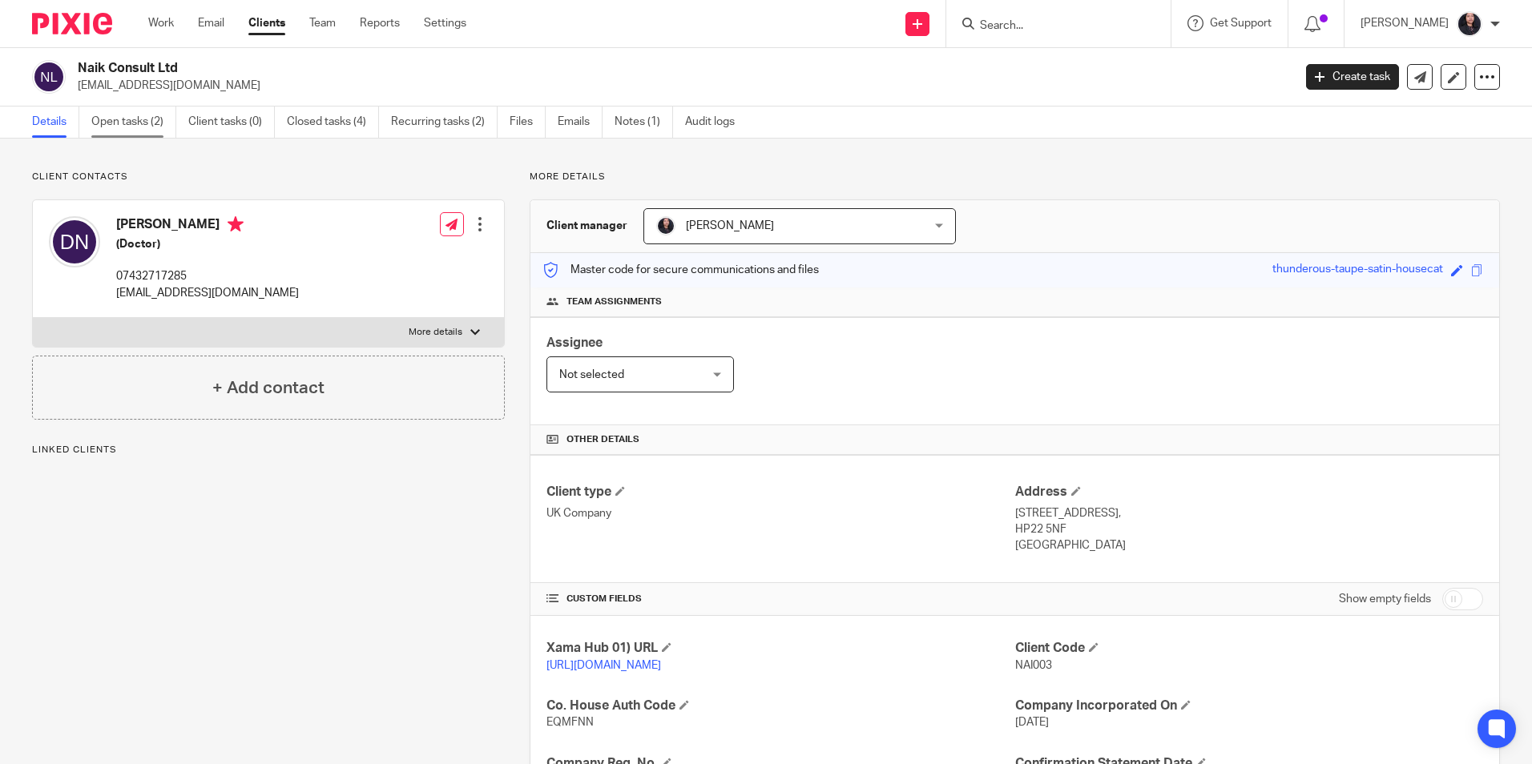
click at [151, 128] on link "Open tasks (2)" at bounding box center [133, 122] width 85 height 31
click at [130, 126] on link "Open tasks (2)" at bounding box center [133, 122] width 85 height 31
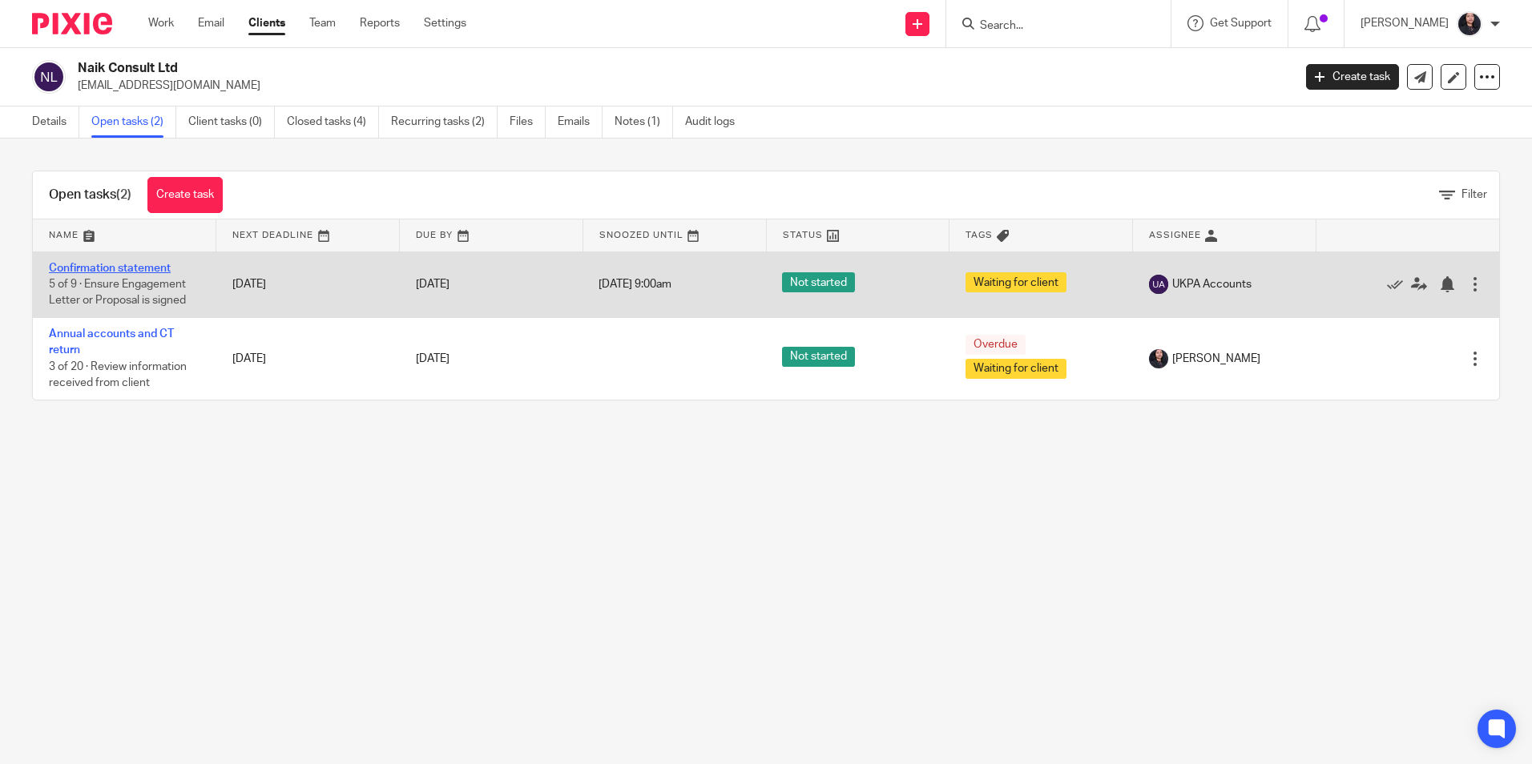
click at [115, 268] on link "Confirmation statement" at bounding box center [110, 268] width 122 height 11
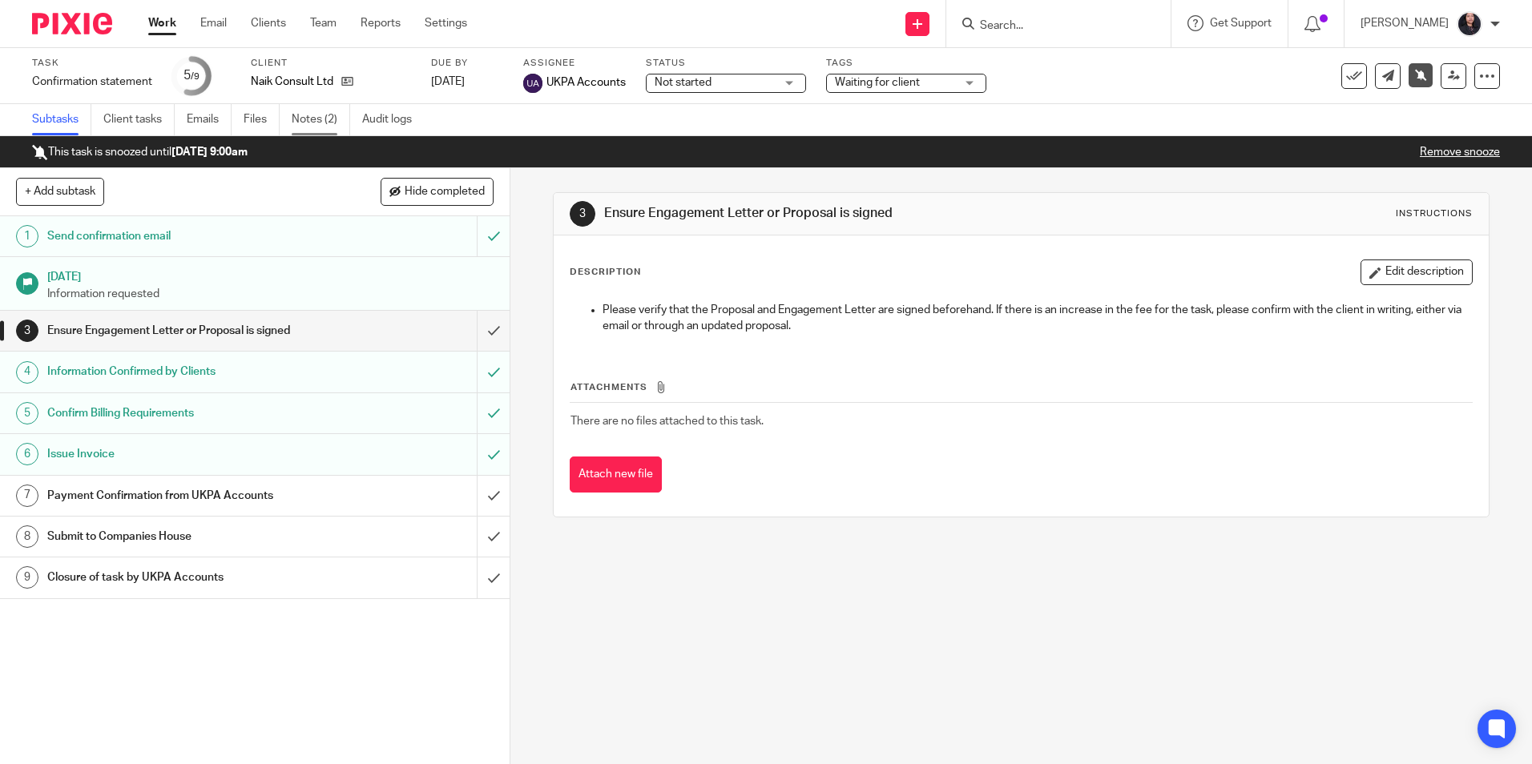
click at [321, 129] on link "Notes (2)" at bounding box center [321, 119] width 58 height 31
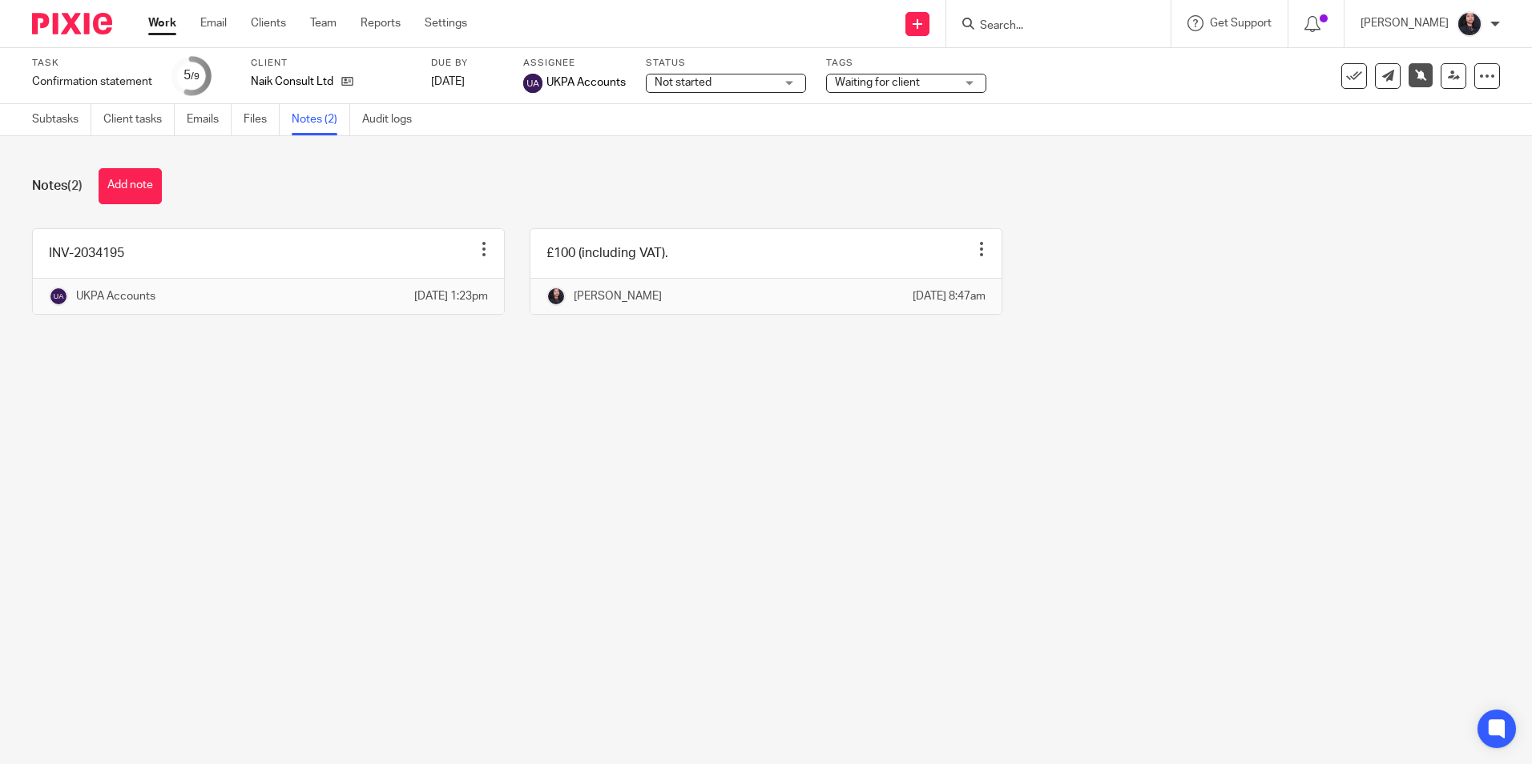
click at [1023, 36] on div at bounding box center [1058, 23] width 224 height 47
drag, startPoint x: 0, startPoint y: 0, endPoint x: 1049, endPoint y: 26, distance: 1049.2
click at [1049, 26] on input "Search" at bounding box center [1050, 26] width 144 height 14
type input "kin y"
click at [1035, 67] on link at bounding box center [1095, 68] width 241 height 37
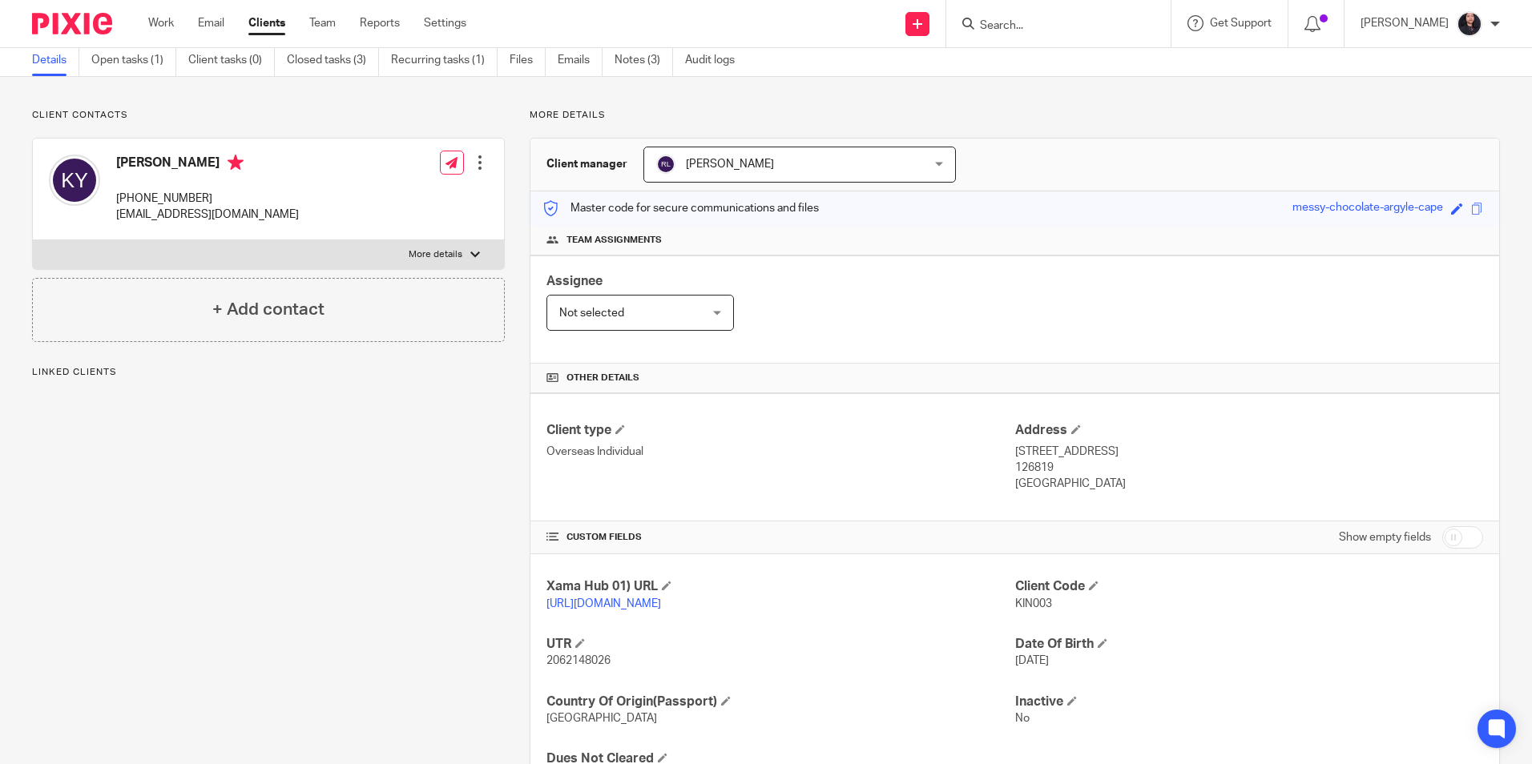
scroll to position [155, 0]
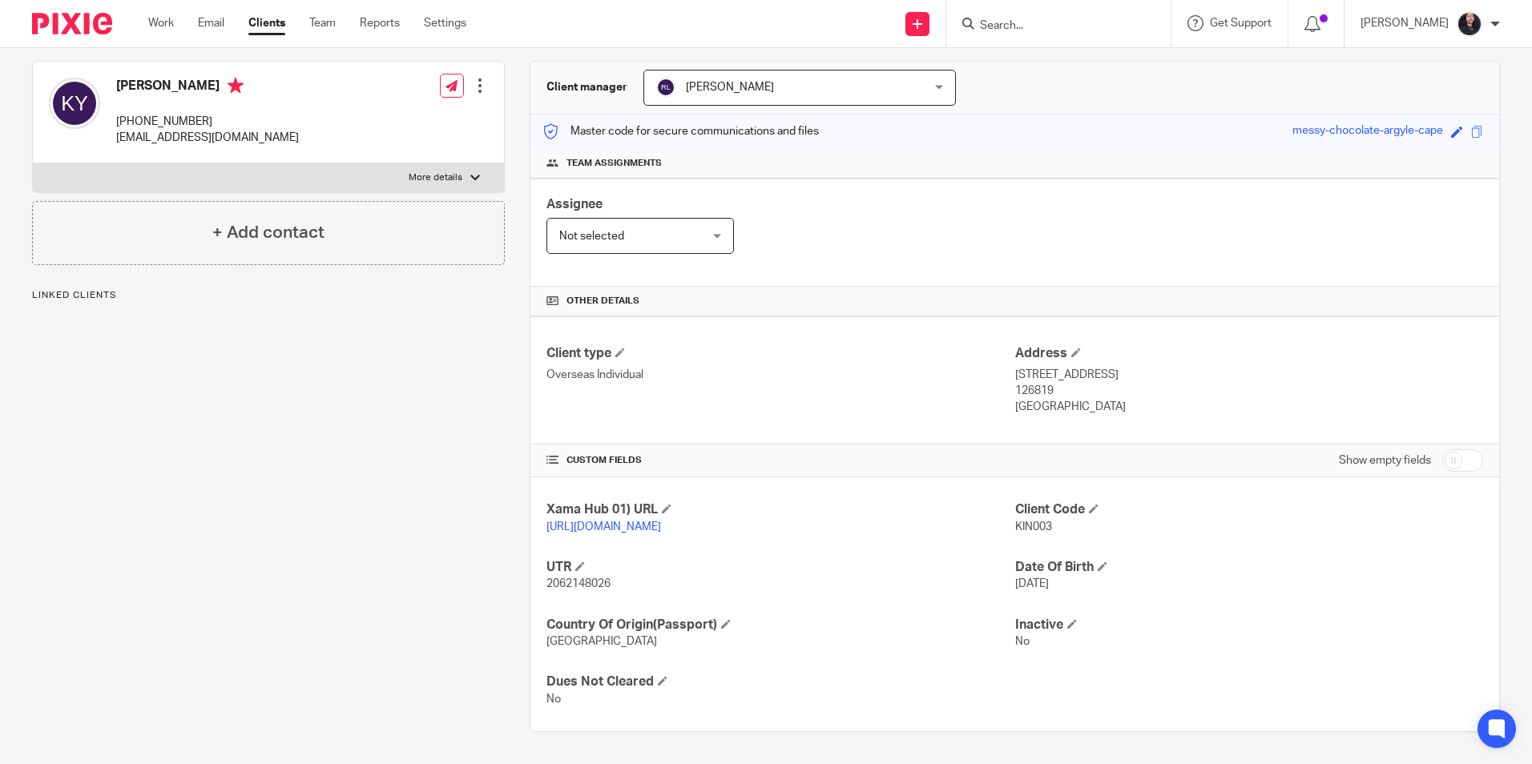
click at [590, 588] on span "2062148026" at bounding box center [579, 584] width 64 height 11
copy span "2062148026"
click at [1046, 26] on input "Search" at bounding box center [1050, 26] width 144 height 14
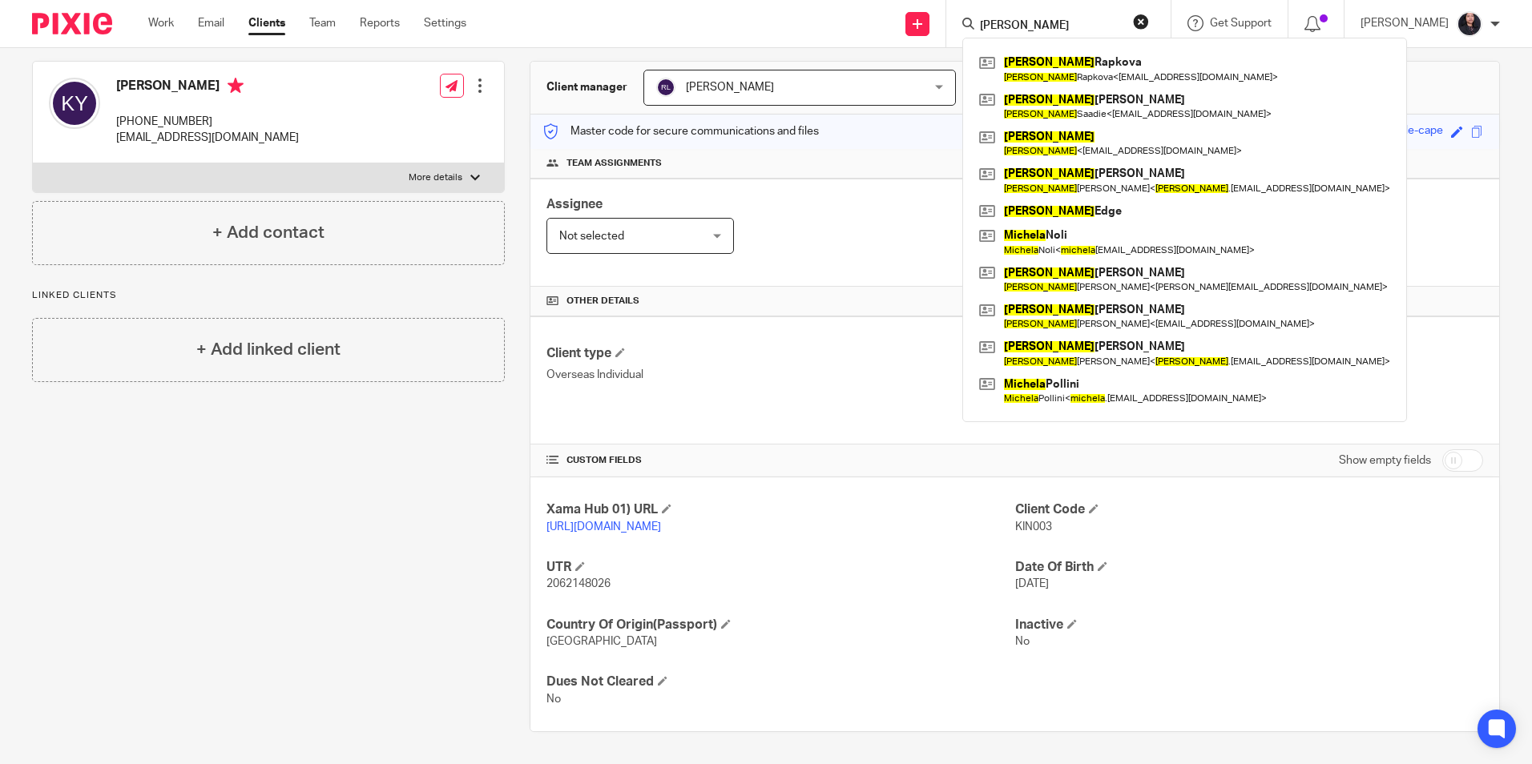
type input "MICHAELA"
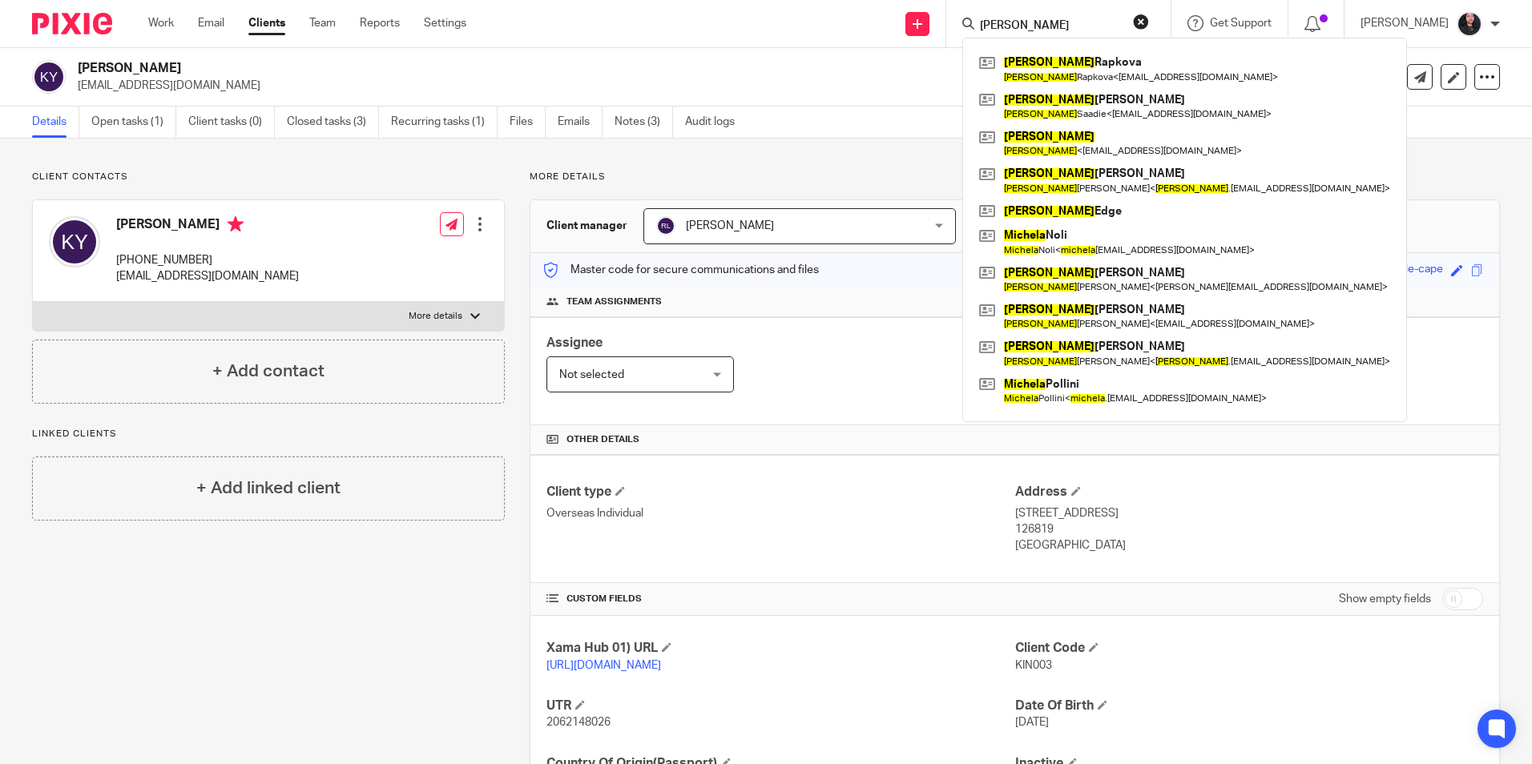
click at [707, 61] on h2 "Kin Yung" at bounding box center [559, 68] width 963 height 17
